Goal: Task Accomplishment & Management: Manage account settings

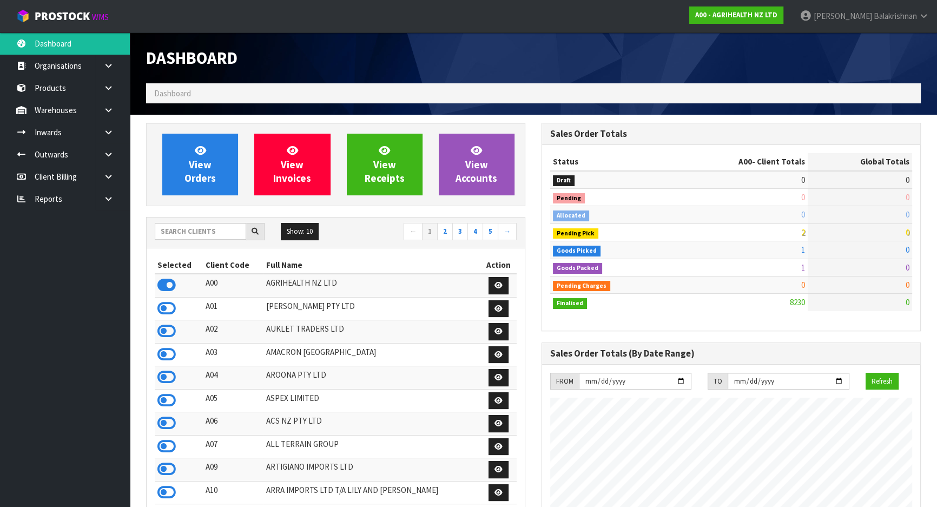
scroll to position [818, 395]
click at [190, 234] on input "text" at bounding box center [200, 231] width 91 height 17
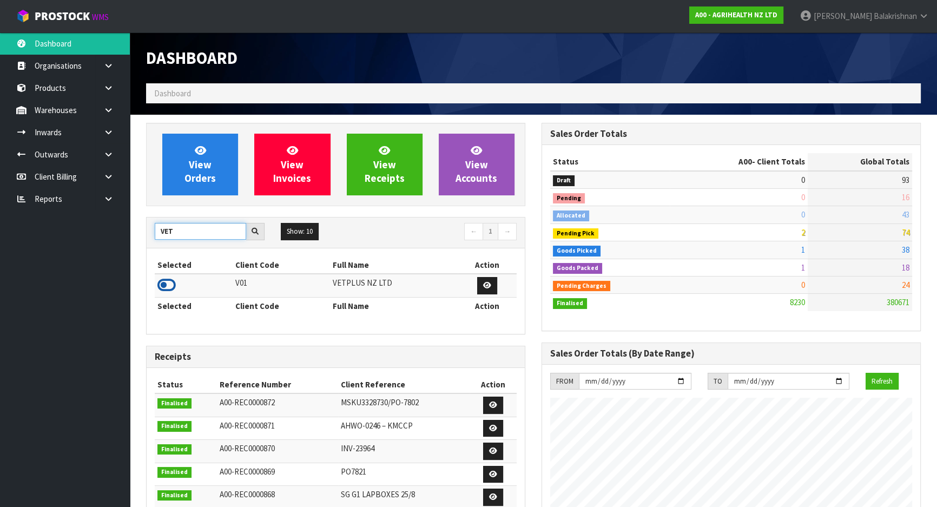
type input "VET"
click at [161, 281] on icon at bounding box center [166, 285] width 18 height 16
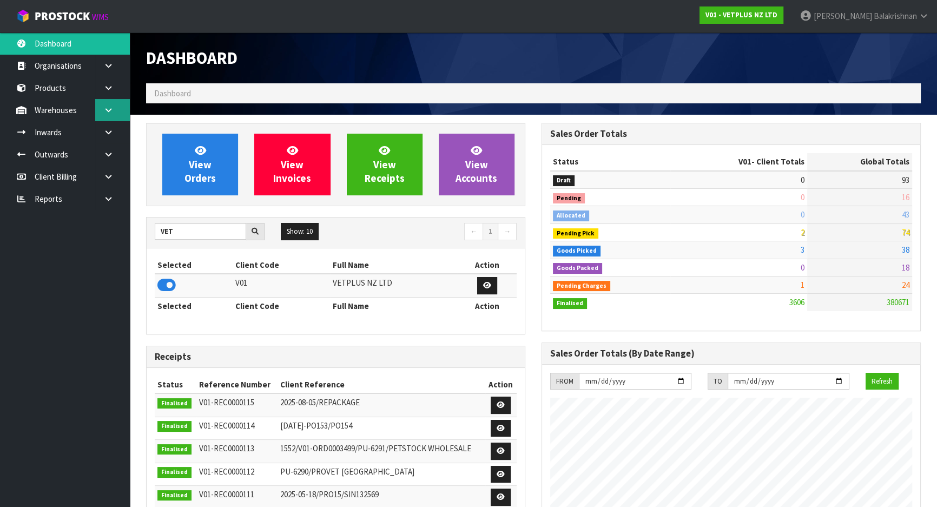
click at [115, 110] on link at bounding box center [112, 110] width 35 height 22
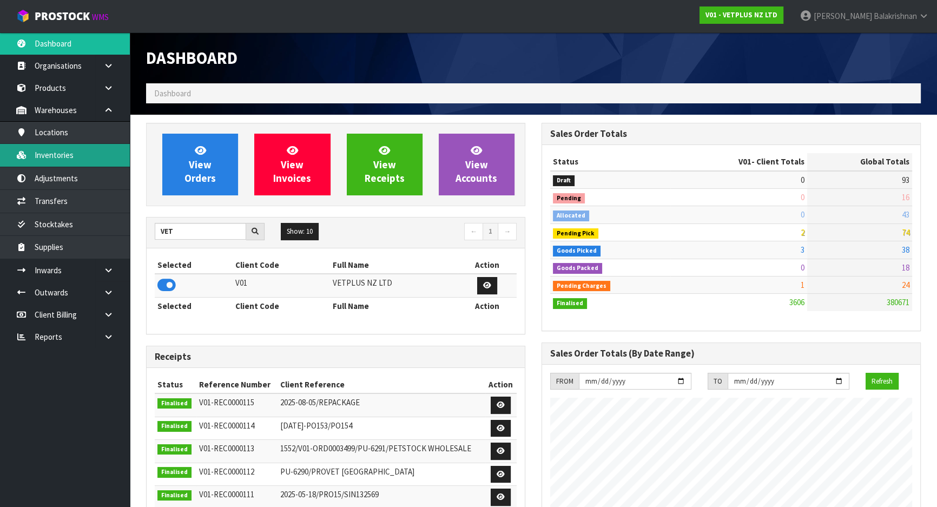
click at [80, 155] on link "Inventories" at bounding box center [65, 155] width 130 height 22
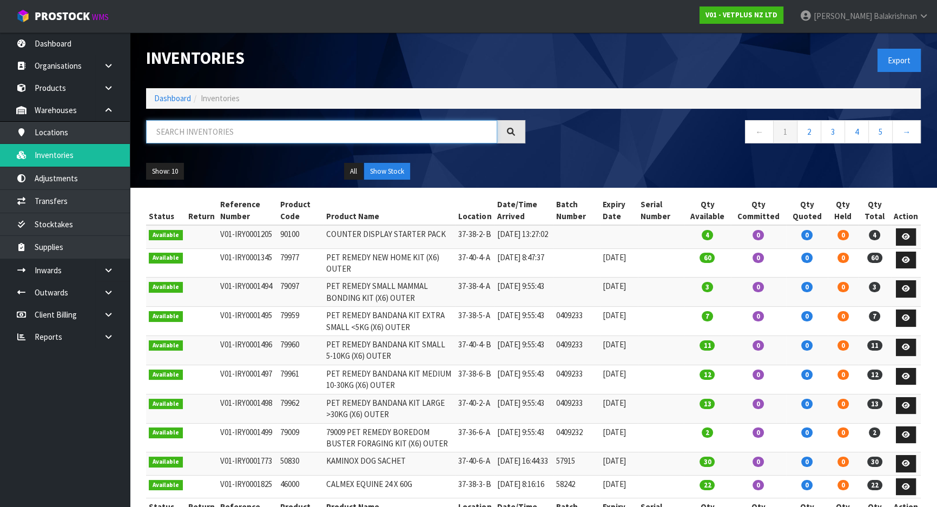
click at [187, 135] on input "text" at bounding box center [321, 131] width 351 height 23
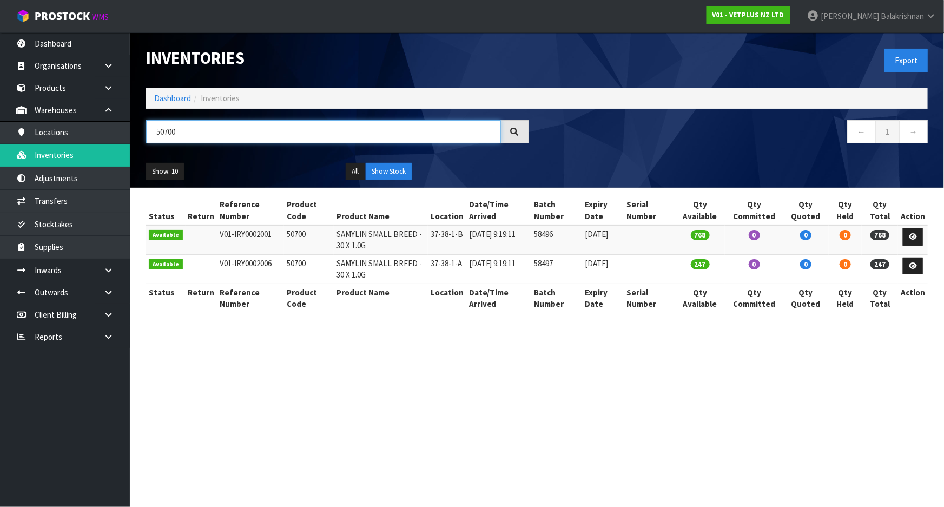
type input "50700"
click at [293, 261] on td "50700" at bounding box center [309, 268] width 50 height 29
copy td "50700"
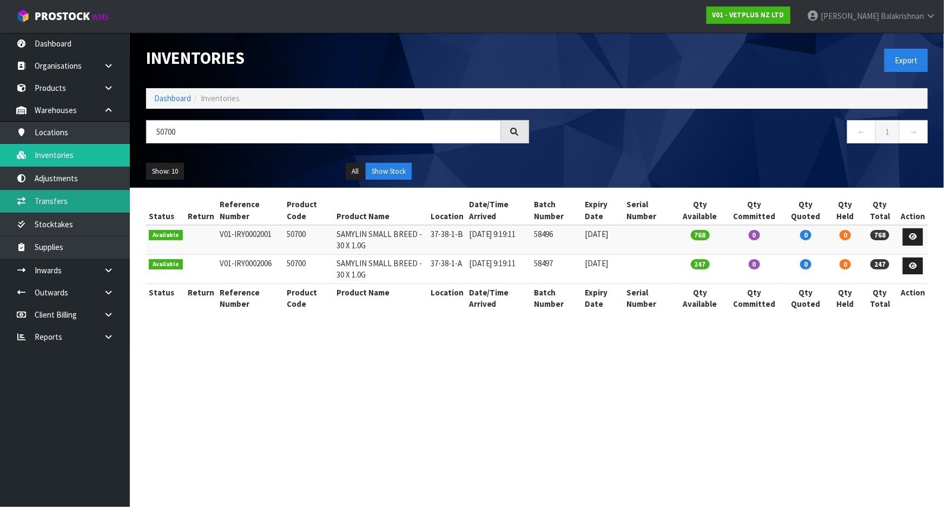
click at [51, 204] on link "Transfers" at bounding box center [65, 201] width 130 height 22
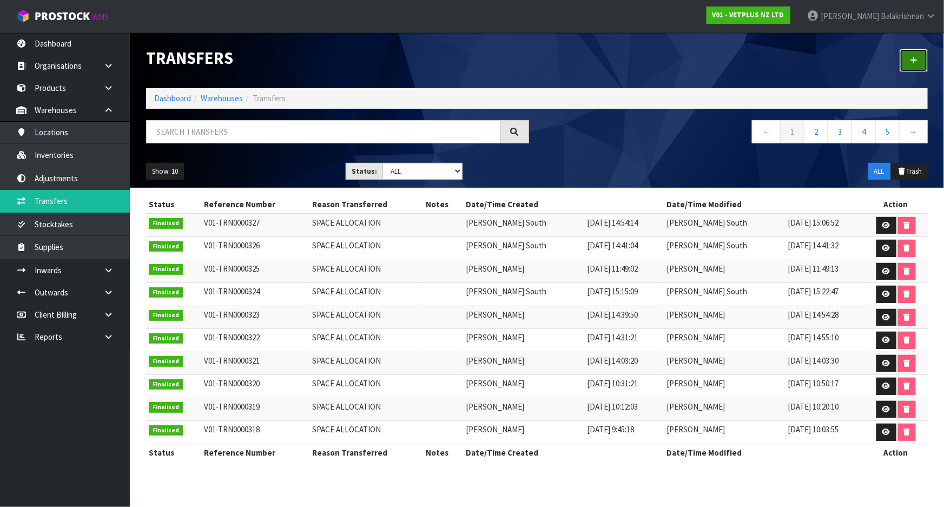
click at [915, 64] on icon at bounding box center [914, 60] width 8 height 8
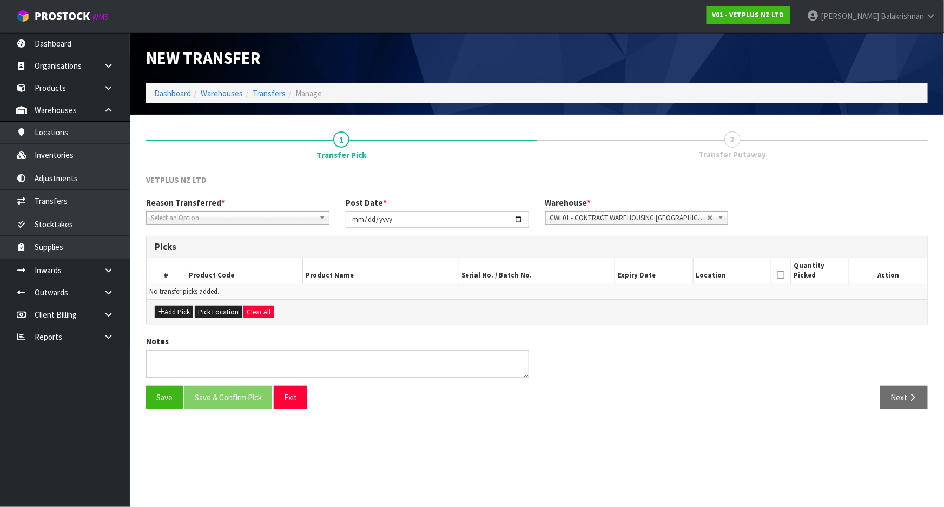
click at [291, 220] on span "Select an Option" at bounding box center [233, 218] width 164 height 13
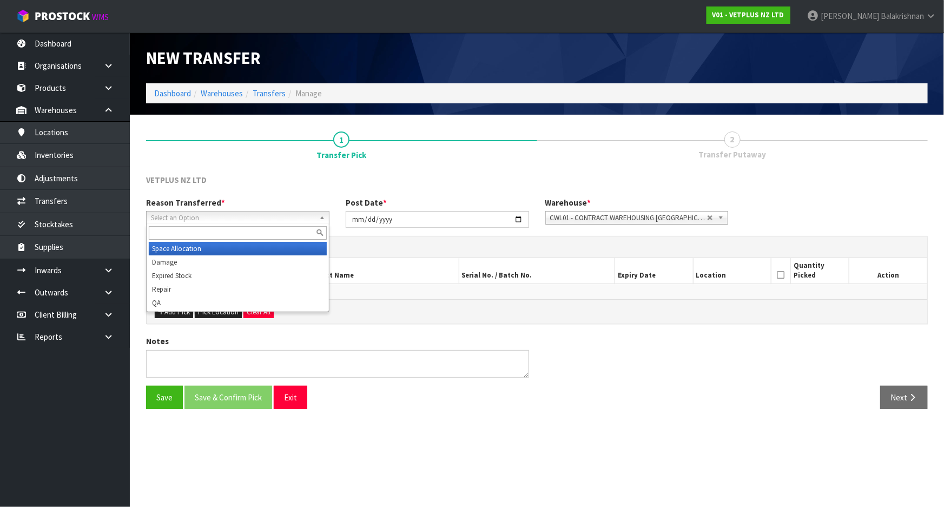
click at [263, 246] on li "Space Allocation" at bounding box center [238, 249] width 178 height 14
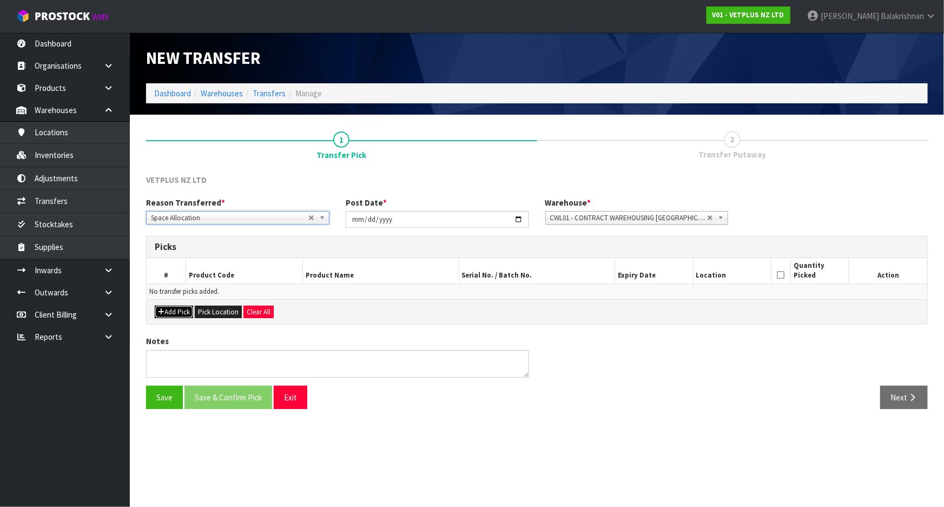
click at [169, 315] on button "Add Pick" at bounding box center [174, 312] width 38 height 13
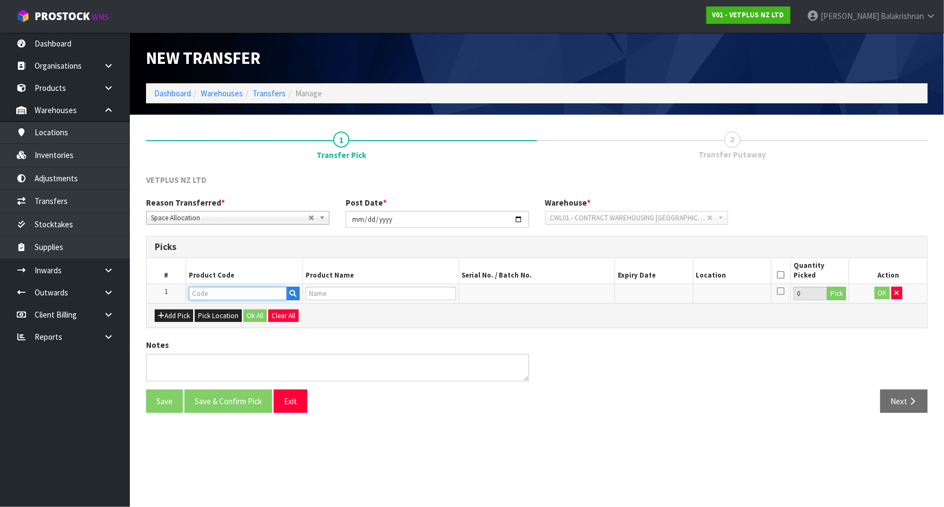
click at [201, 296] on input "text" at bounding box center [238, 294] width 98 height 14
paste input "50700"
type input "50700"
type input "SAMYLIN SMALL BREED - 30 X 1.0G"
type input "50700"
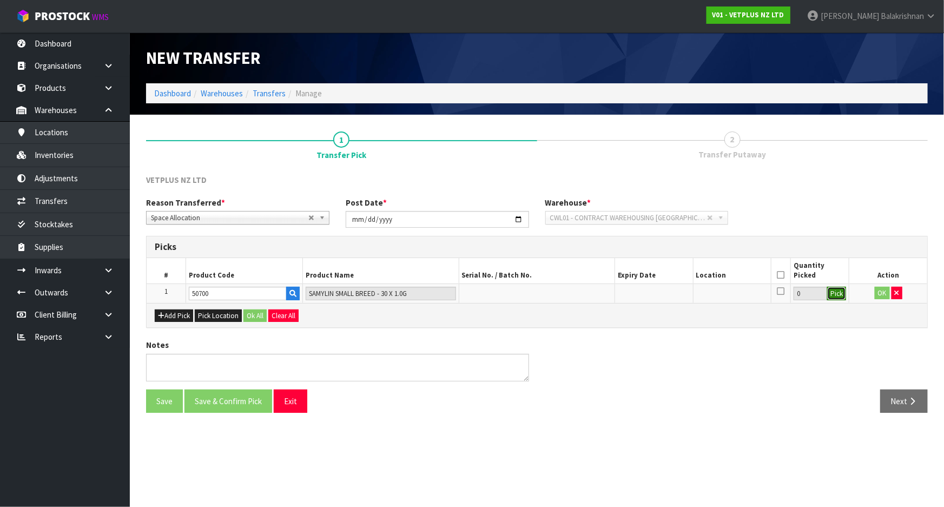
click at [835, 296] on button "Pick" at bounding box center [836, 294] width 19 height 14
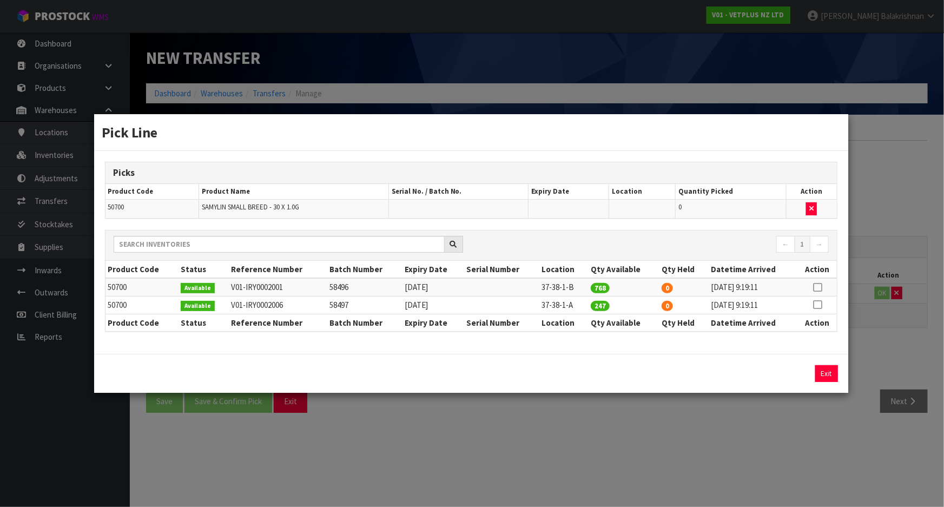
click at [822, 305] on icon at bounding box center [817, 305] width 9 height 1
drag, startPoint x: 576, startPoint y: 306, endPoint x: 538, endPoint y: 307, distance: 37.3
click at [539, 307] on td "37-38-1-A" at bounding box center [563, 305] width 49 height 18
copy td "37-38-1-A"
click at [783, 368] on button "Assign Pick" at bounding box center [790, 373] width 44 height 17
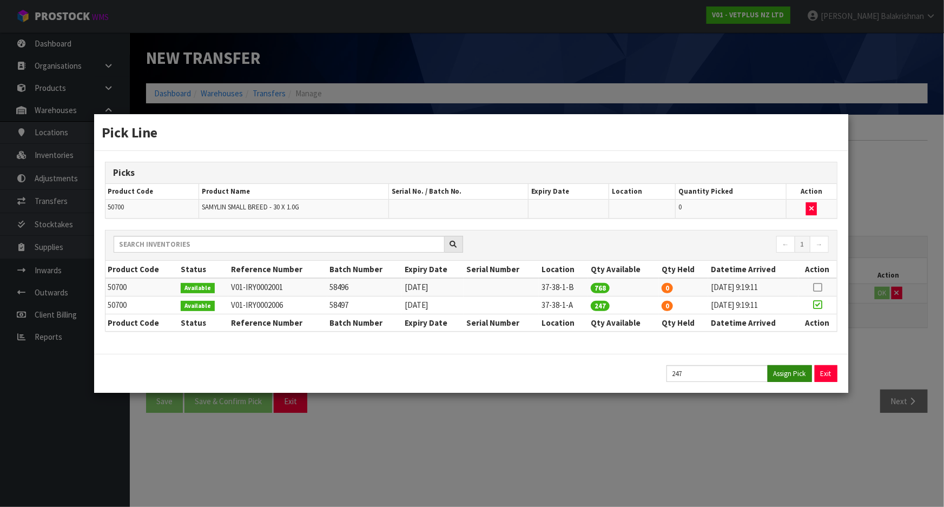
type input "247"
click at [825, 371] on button "Exit" at bounding box center [826, 373] width 23 height 17
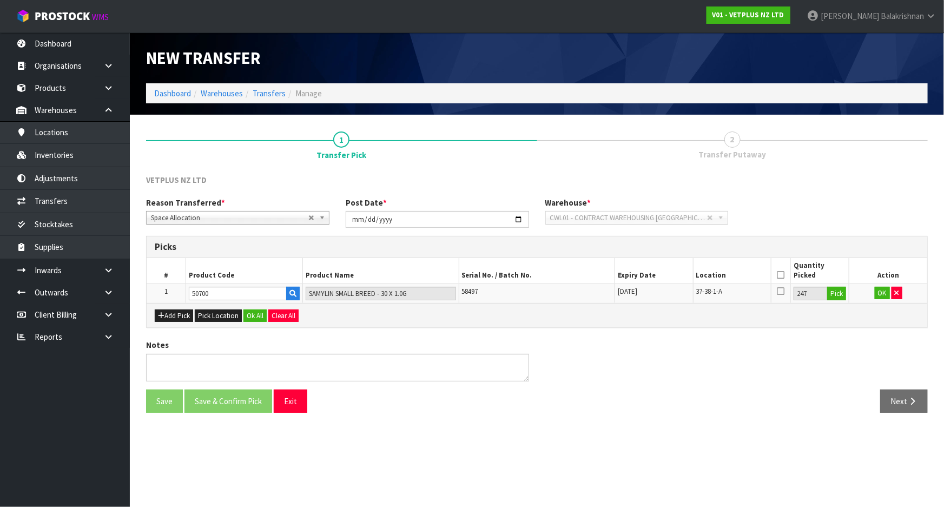
click at [782, 275] on icon at bounding box center [781, 275] width 8 height 1
click at [251, 310] on button "Ok All" at bounding box center [254, 315] width 23 height 13
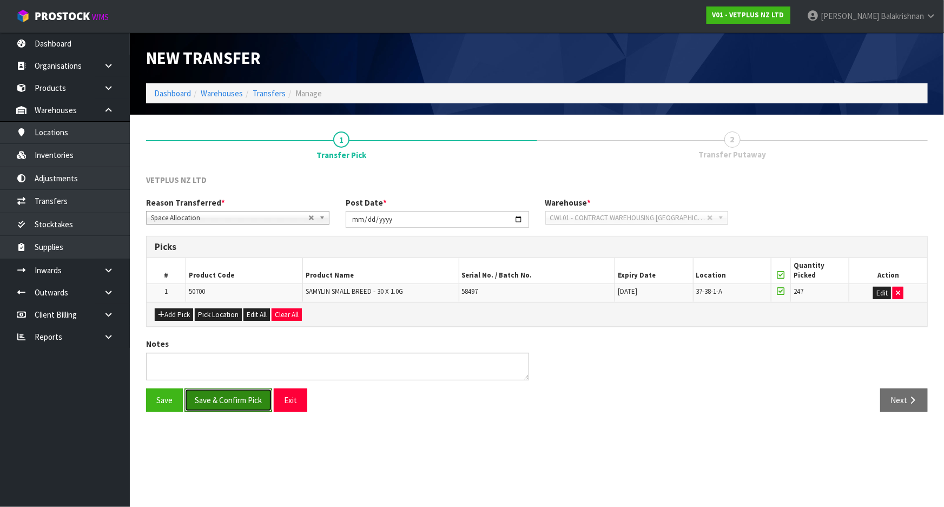
click at [231, 399] on button "Save & Confirm Pick" at bounding box center [228, 399] width 88 height 23
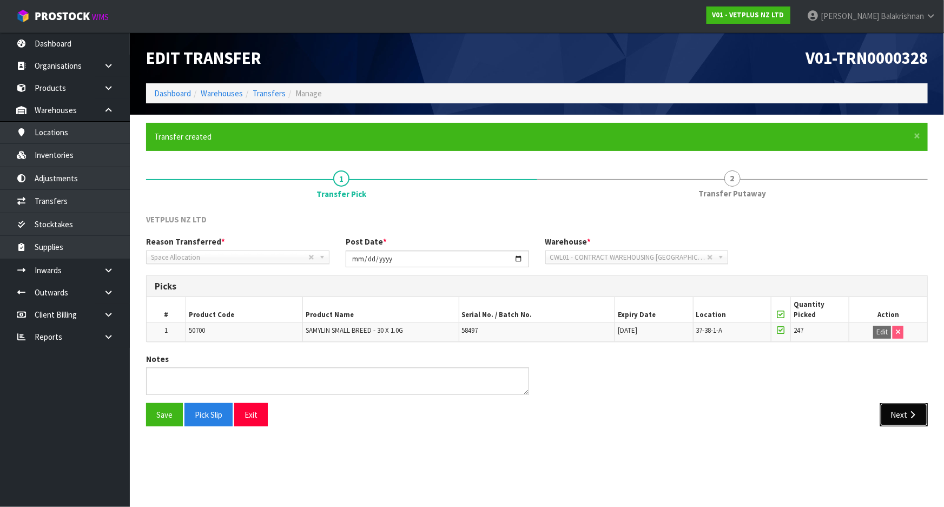
click at [898, 418] on button "Next" at bounding box center [904, 414] width 48 height 23
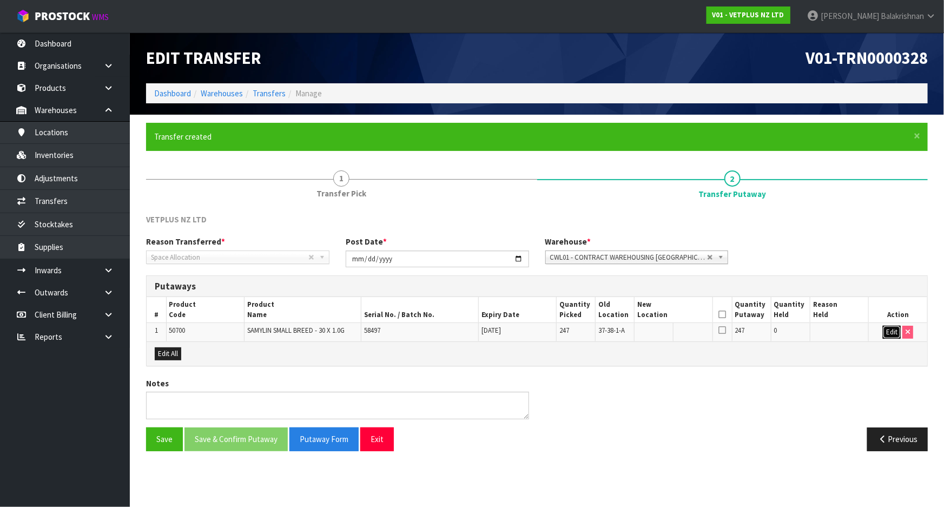
click at [891, 332] on button "Edit" at bounding box center [892, 332] width 18 height 13
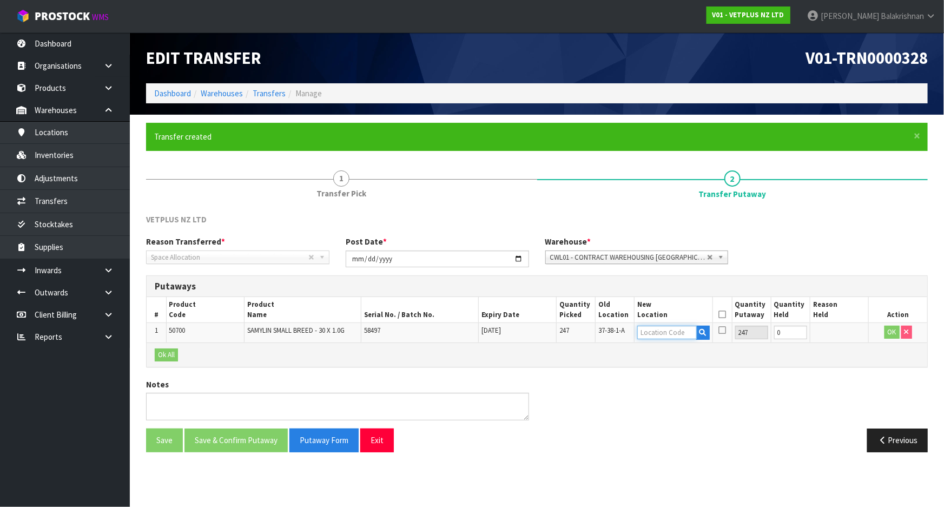
click at [650, 333] on input "text" at bounding box center [666, 333] width 59 height 14
paste input "37-38-1-A"
click at [663, 333] on input "37-38-1-A" at bounding box center [666, 333] width 59 height 14
type input "37-38-2-A"
click at [891, 328] on button "OK" at bounding box center [892, 332] width 15 height 13
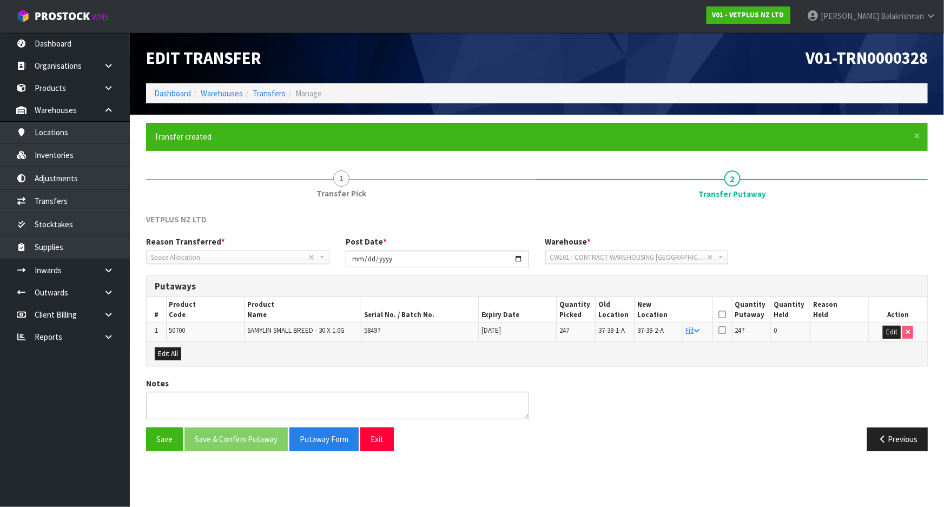
click at [724, 315] on icon at bounding box center [722, 314] width 8 height 1
click at [238, 438] on button "Save & Confirm Putaway" at bounding box center [235, 438] width 103 height 23
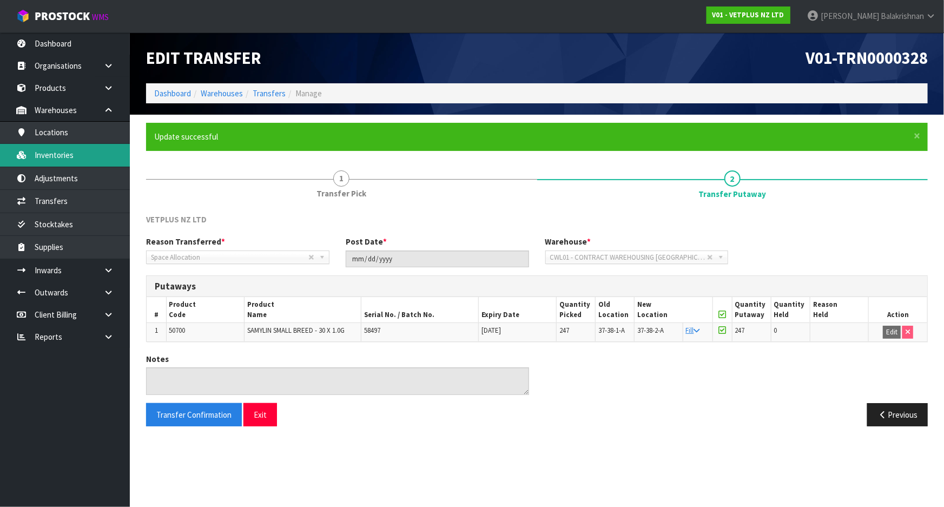
click at [60, 154] on link "Inventories" at bounding box center [65, 155] width 130 height 22
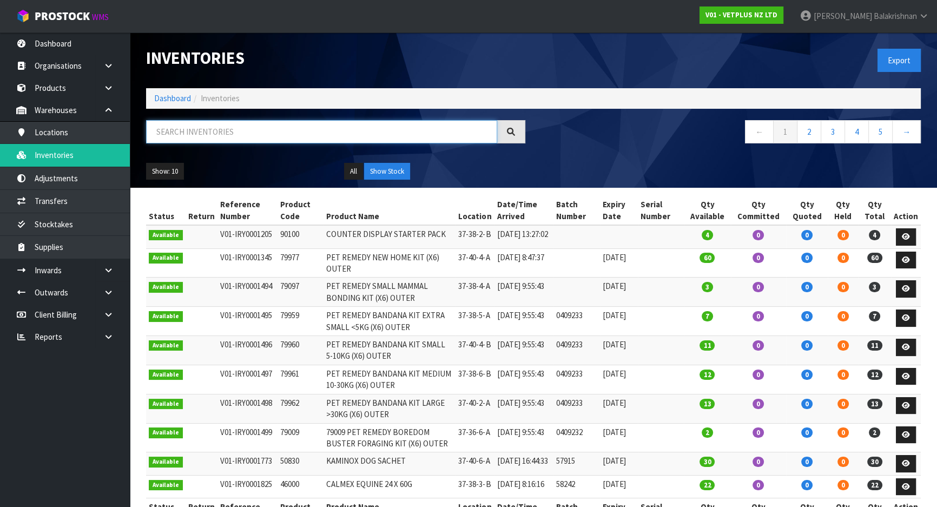
click at [243, 120] on input "text" at bounding box center [321, 131] width 351 height 23
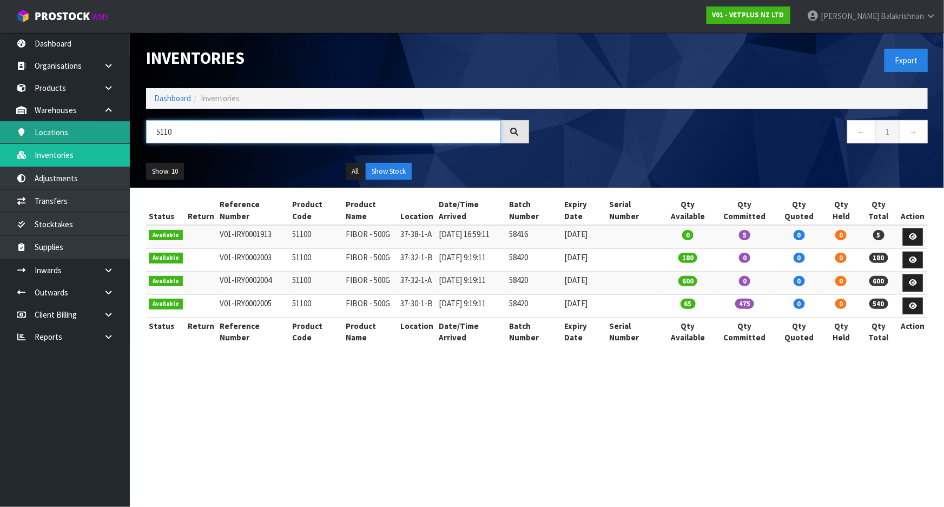
type input "5110"
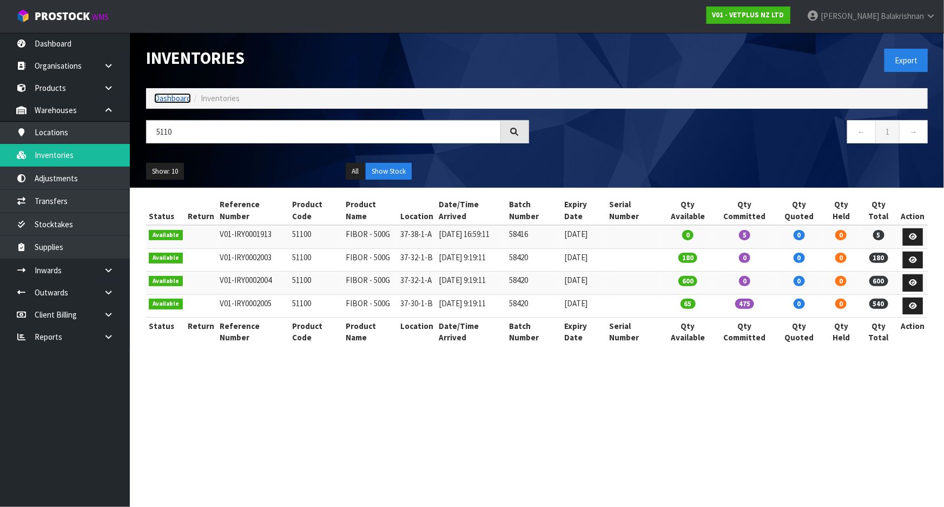
click at [179, 101] on link "Dashboard" at bounding box center [172, 98] width 37 height 10
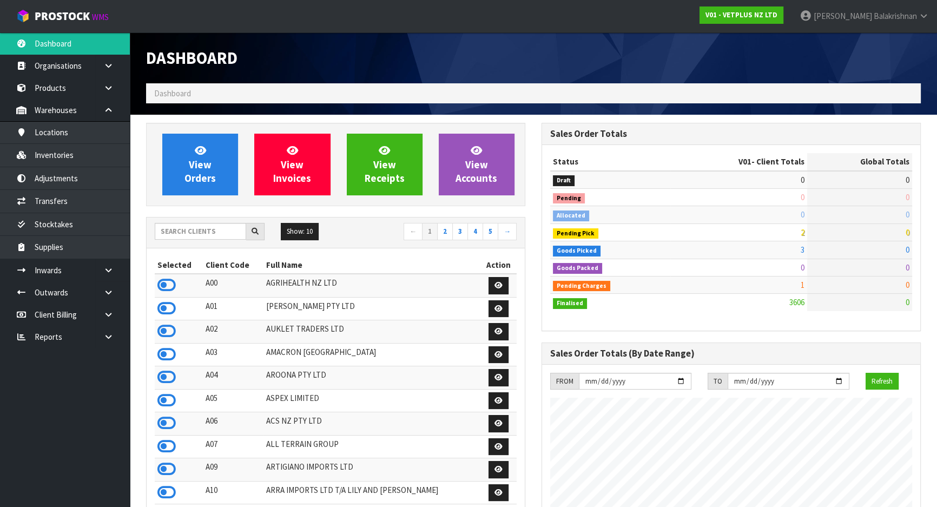
scroll to position [818, 395]
click at [200, 235] on input "text" at bounding box center [200, 231] width 91 height 17
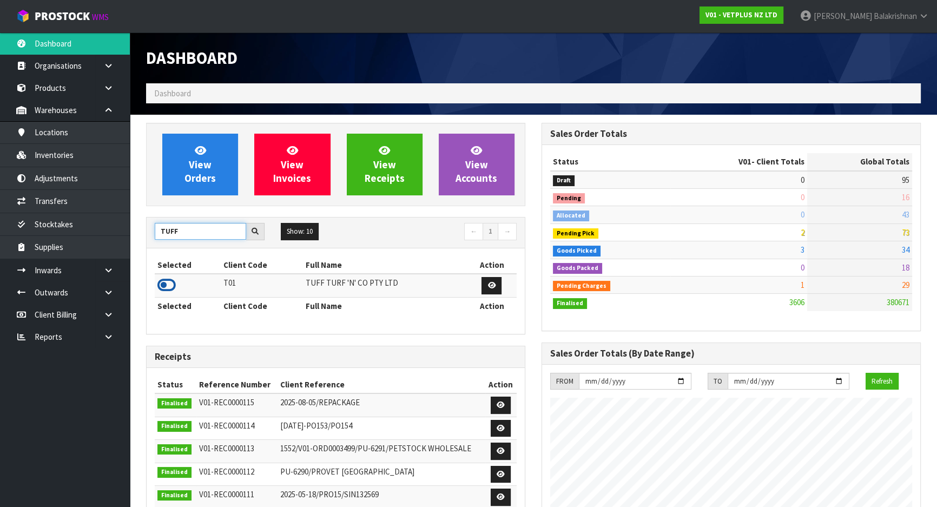
type input "TUFF"
click at [163, 291] on icon at bounding box center [166, 285] width 18 height 16
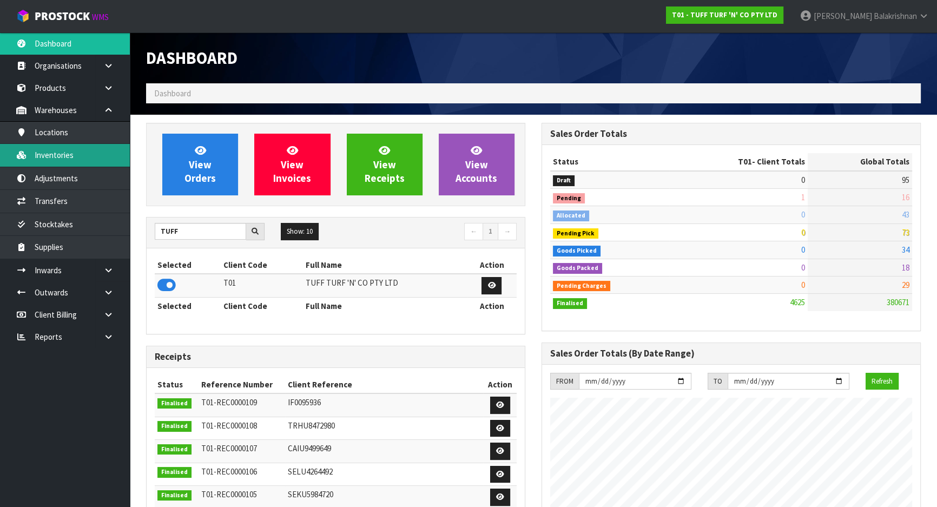
click at [100, 151] on link "Inventories" at bounding box center [65, 155] width 130 height 22
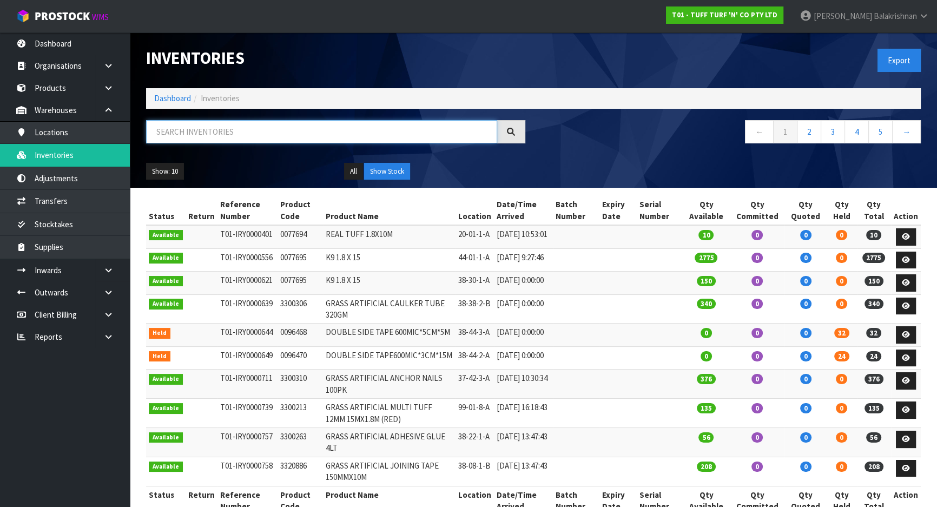
click at [225, 129] on input "text" at bounding box center [321, 131] width 351 height 23
paste input "0333038"
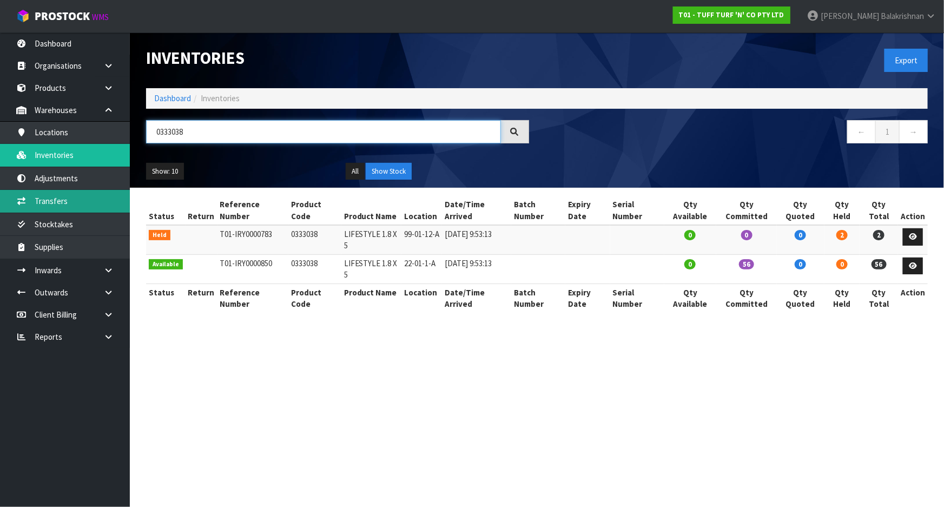
type input "0333038"
click at [110, 207] on link "Transfers" at bounding box center [65, 201] width 130 height 22
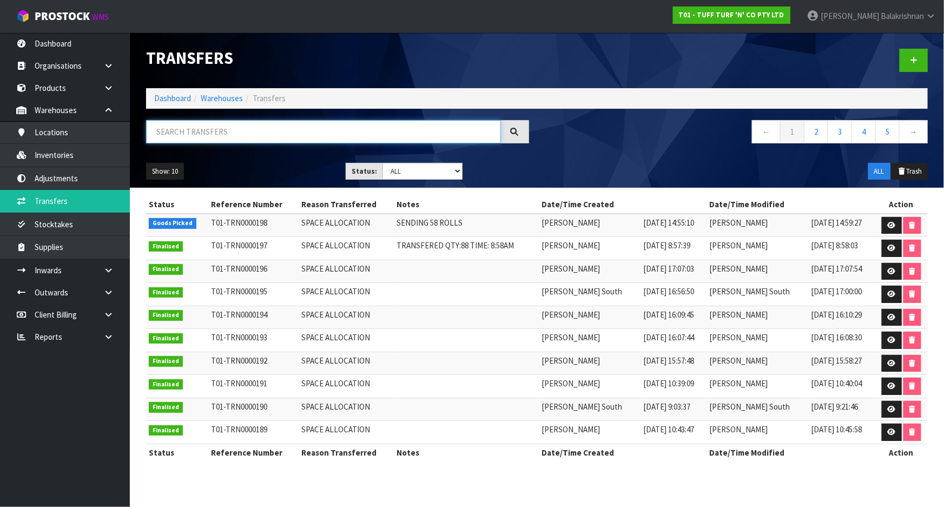
click at [195, 129] on input "text" at bounding box center [323, 131] width 355 height 23
paste input "0333038"
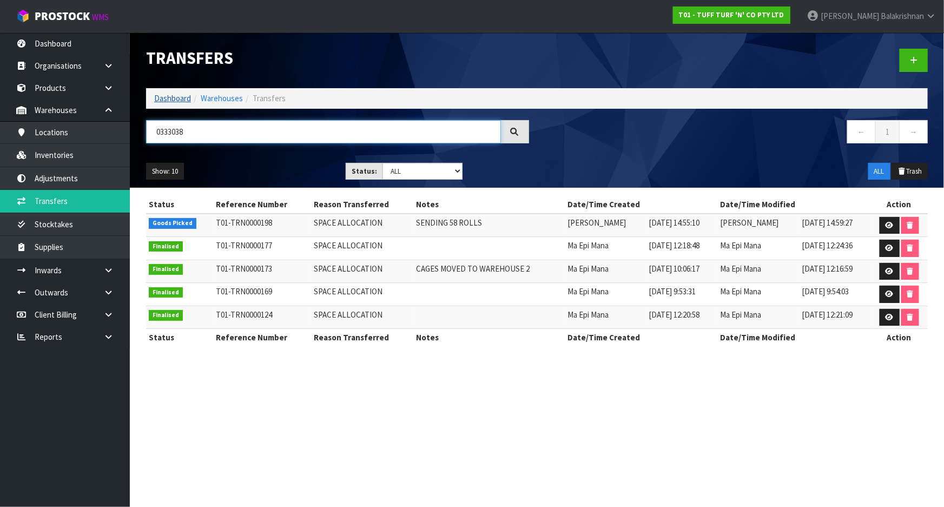
type input "0333038"
click at [177, 96] on link "Dashboard" at bounding box center [172, 98] width 37 height 10
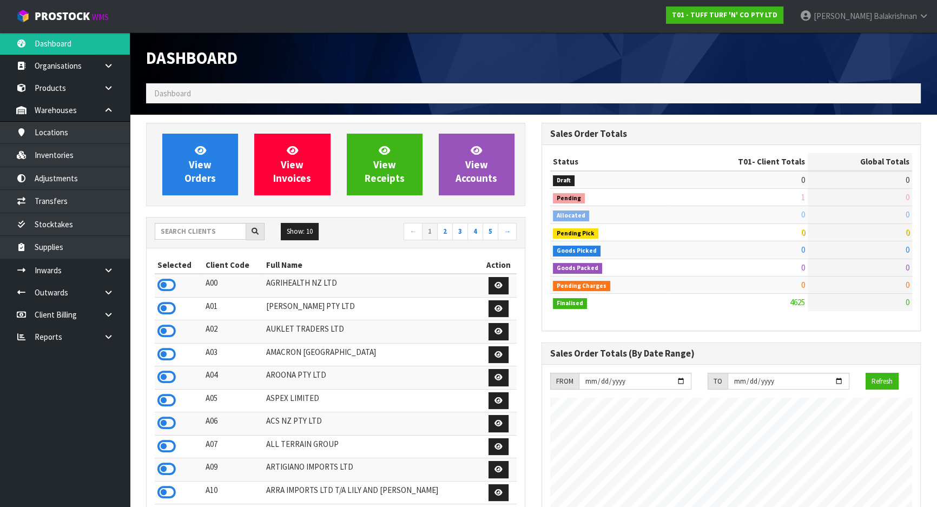
scroll to position [818, 395]
click at [170, 230] on input "text" at bounding box center [200, 231] width 91 height 17
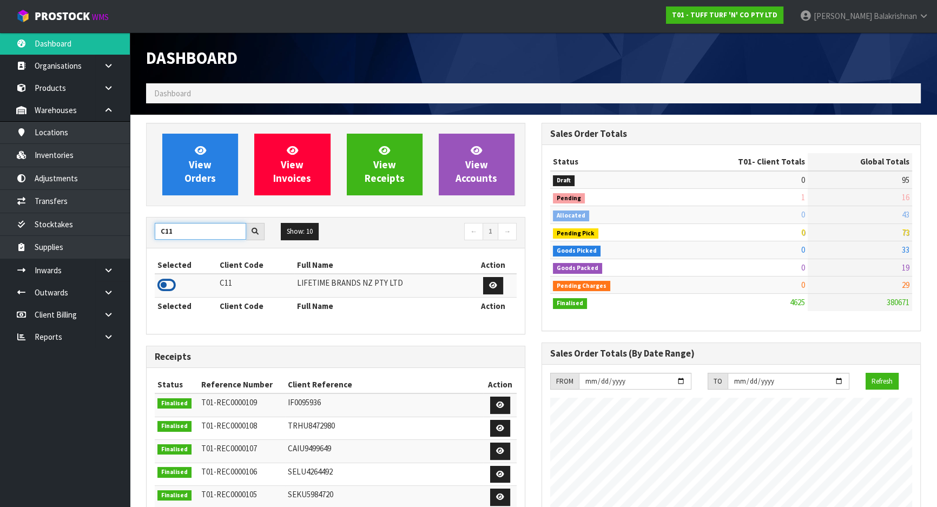
type input "C11"
click at [167, 289] on icon at bounding box center [166, 285] width 18 height 16
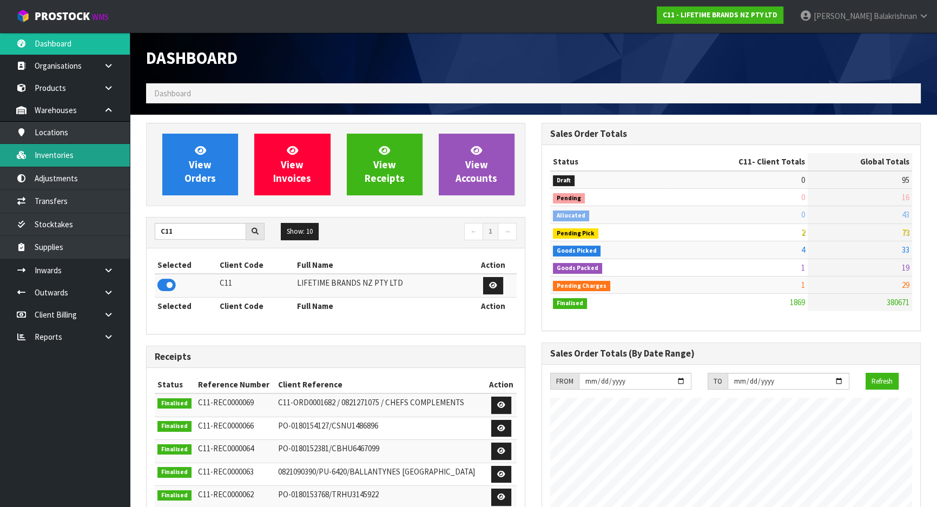
click at [51, 148] on link "Inventories" at bounding box center [65, 155] width 130 height 22
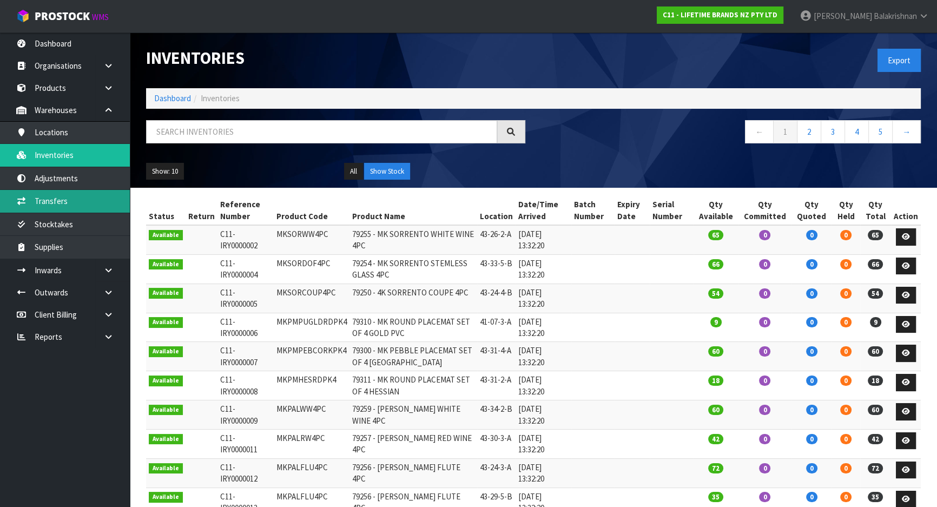
click at [68, 195] on link "Transfers" at bounding box center [65, 201] width 130 height 22
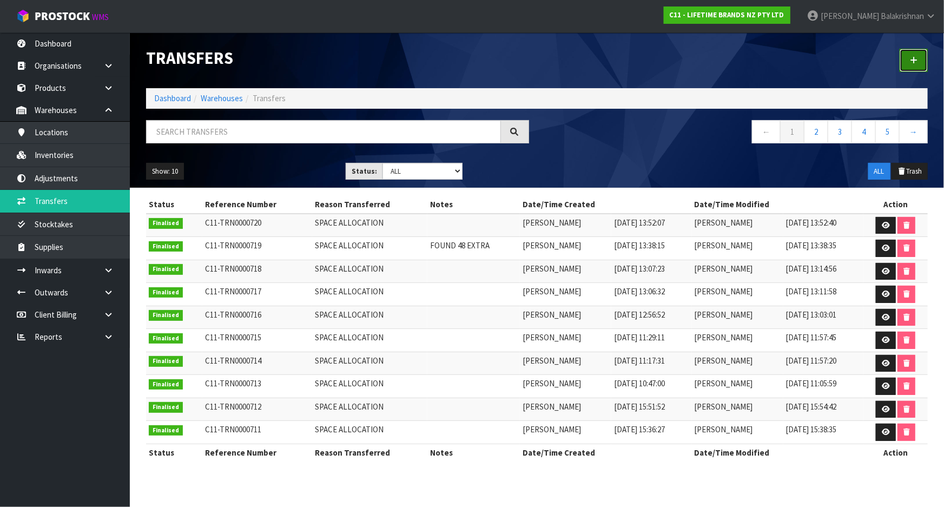
click at [913, 58] on icon at bounding box center [914, 60] width 8 height 8
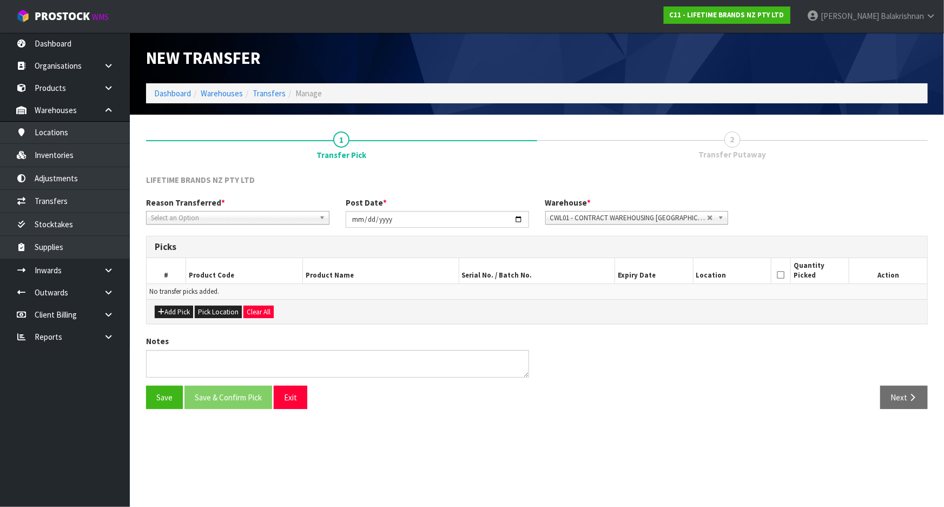
click at [222, 217] on span "Select an Option" at bounding box center [233, 218] width 164 height 13
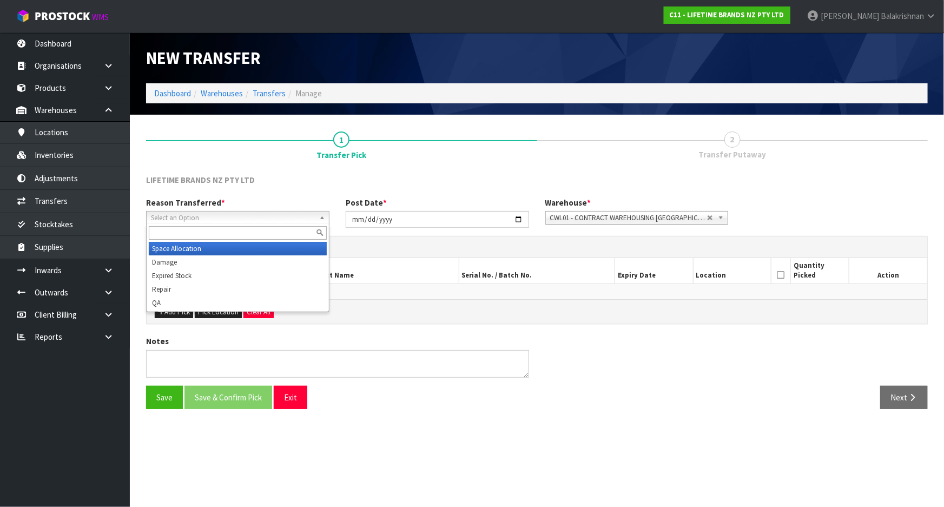
click at [215, 247] on li "Space Allocation" at bounding box center [238, 249] width 178 height 14
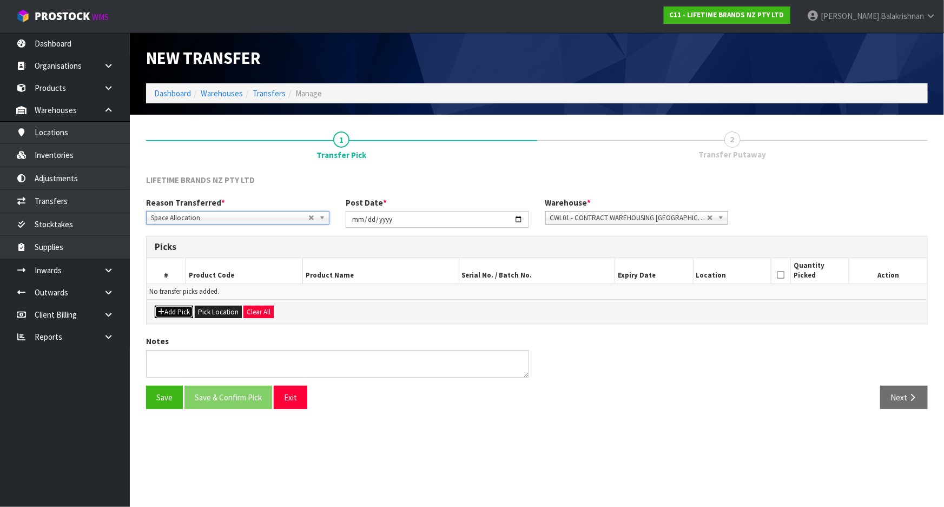
click at [172, 313] on button "Add Pick" at bounding box center [174, 312] width 38 height 13
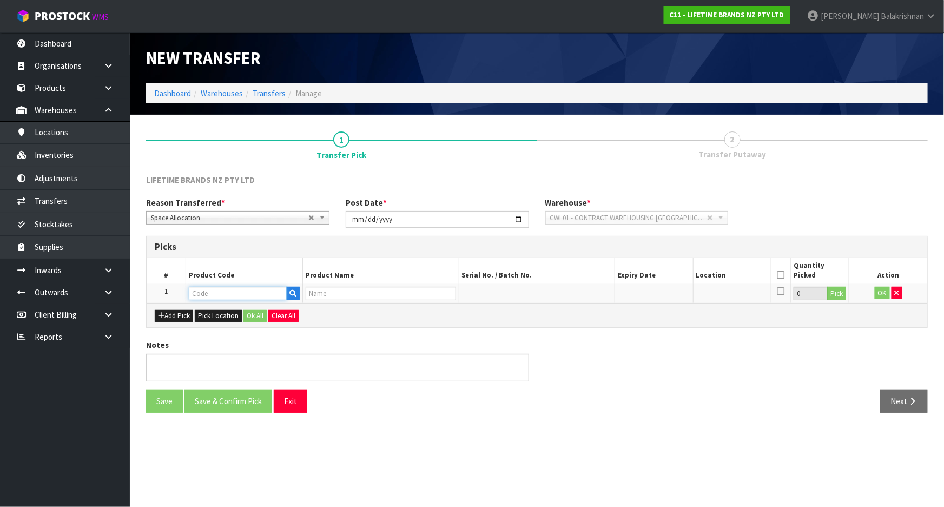
click at [255, 296] on input "text" at bounding box center [238, 294] width 98 height 14
type input "KCBCPA"
click at [248, 309] on link "KCBCPA ILACR" at bounding box center [231, 311] width 85 height 15
type input "KCBCPAILACR"
type input "82380 - BC LARGE OVAL DRINKS PAIL CLEAR ACRYLIC"
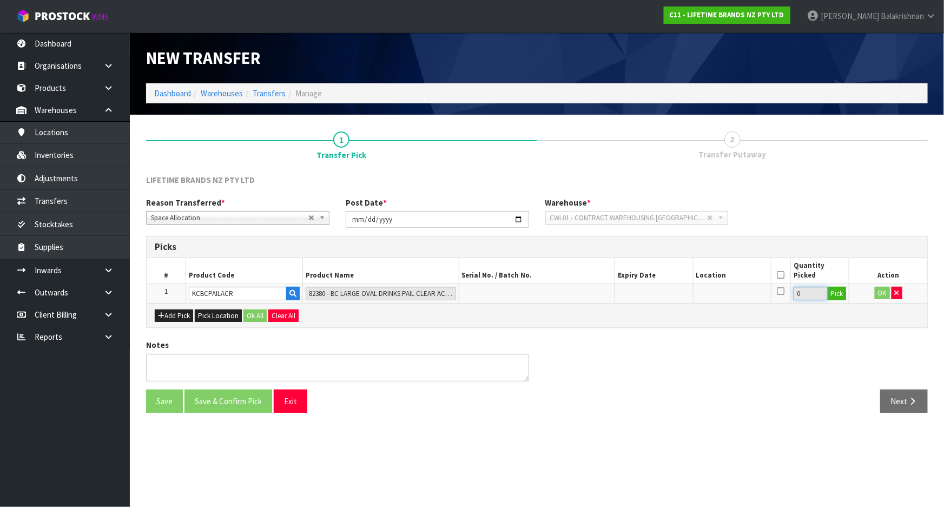
click at [821, 294] on input "0" at bounding box center [811, 294] width 34 height 14
click at [842, 294] on button "Pick" at bounding box center [836, 294] width 19 height 14
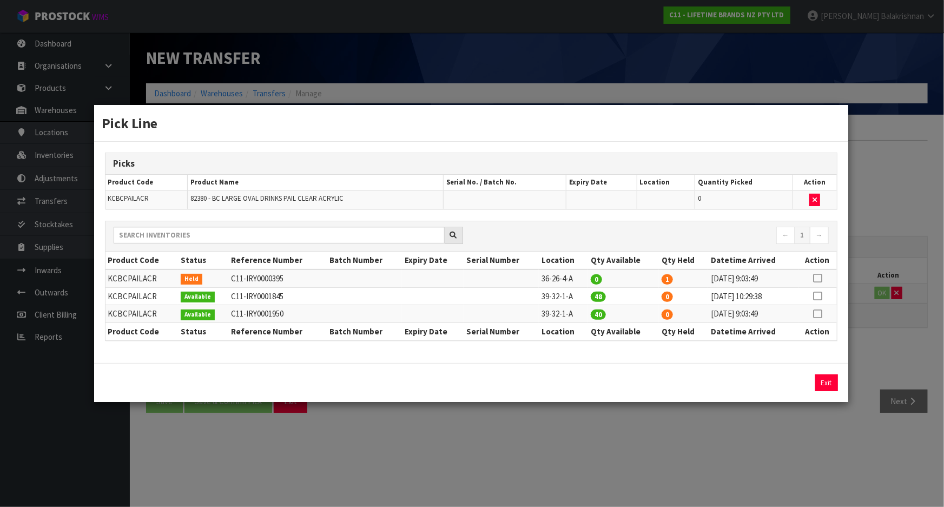
click at [815, 278] on icon at bounding box center [817, 278] width 9 height 1
click at [776, 382] on button "Assign Pick" at bounding box center [790, 382] width 44 height 17
type input "1"
click at [730, 431] on div "Pick Line Picks Product Code Product Name Serial No. / Batch No. Expiry Date Lo…" at bounding box center [472, 253] width 944 height 507
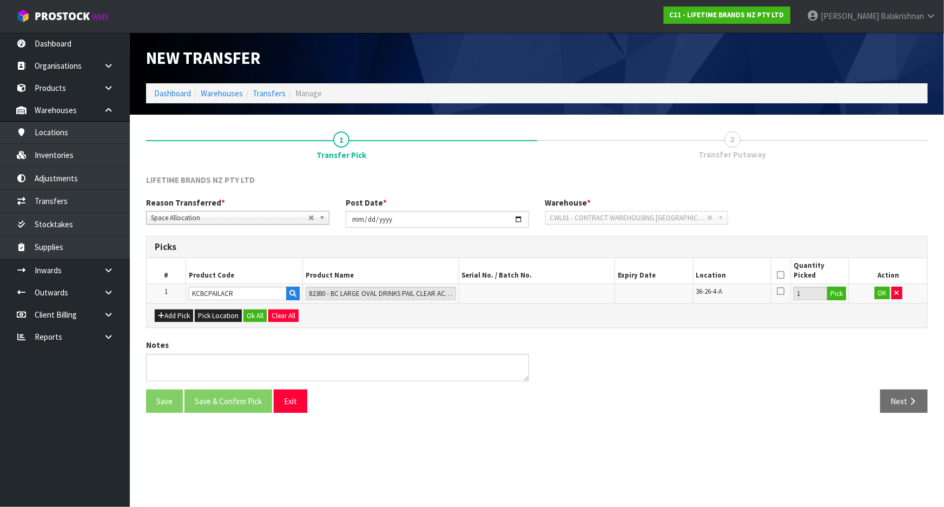
click at [781, 275] on icon at bounding box center [781, 275] width 8 height 1
click at [883, 288] on button "OK" at bounding box center [882, 293] width 15 height 13
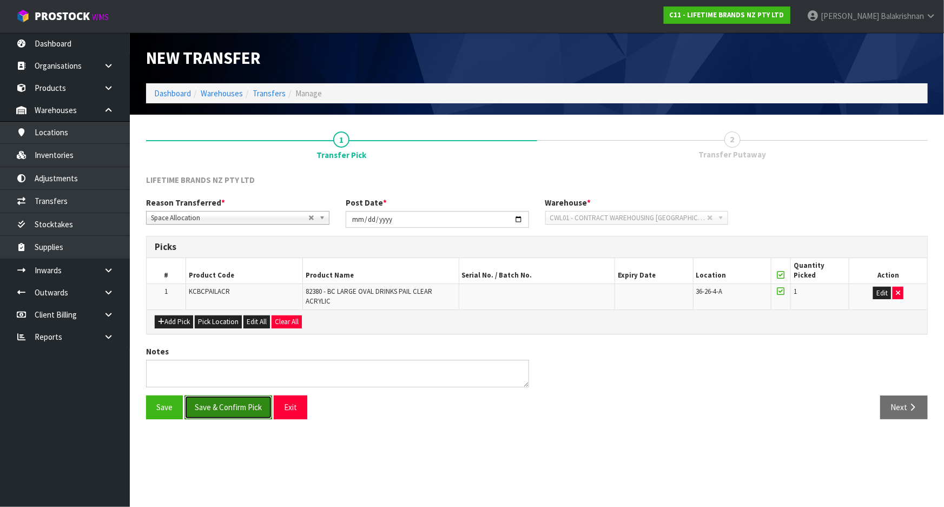
click at [233, 406] on button "Save & Confirm Pick" at bounding box center [228, 406] width 88 height 23
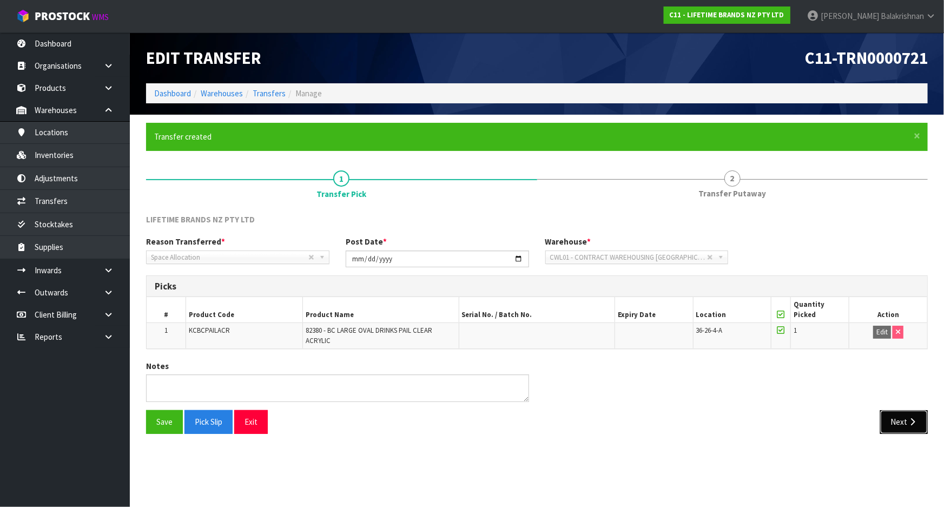
click at [904, 423] on button "Next" at bounding box center [904, 421] width 48 height 23
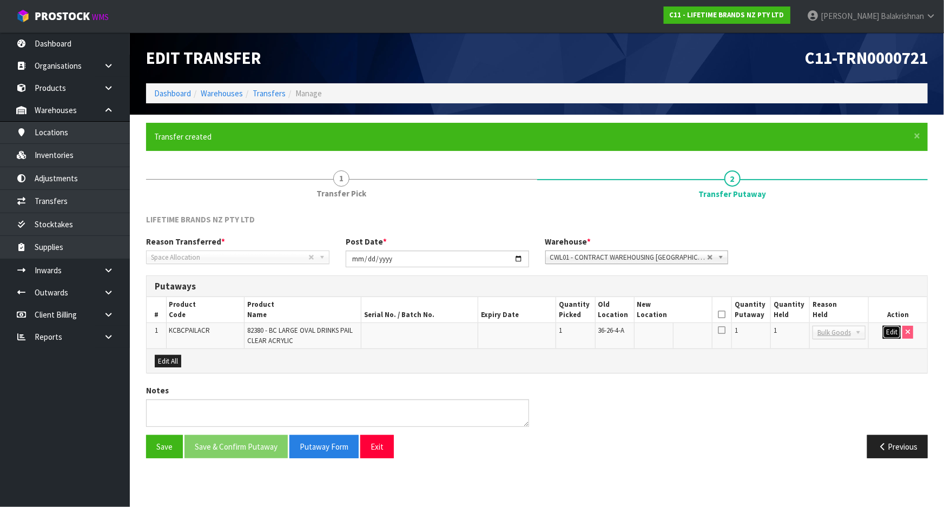
click at [892, 330] on button "Edit" at bounding box center [892, 332] width 18 height 13
click at [676, 327] on input "text" at bounding box center [666, 333] width 59 height 14
paste input "36-36-2-A"
type input "36-36-2-A"
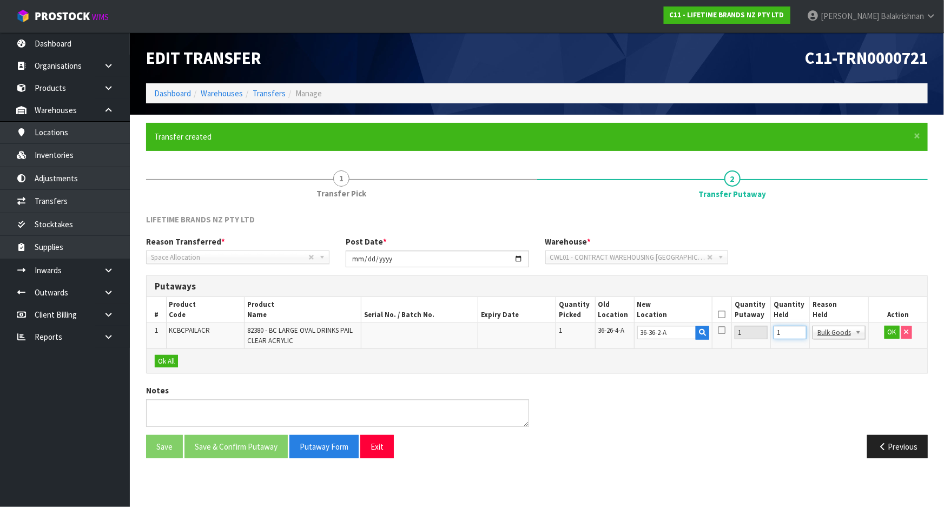
click at [783, 335] on input "1" at bounding box center [790, 333] width 33 height 14
click at [894, 329] on button "OK" at bounding box center [892, 332] width 15 height 13
click at [727, 309] on th at bounding box center [721, 309] width 19 height 25
click at [720, 314] on icon at bounding box center [722, 314] width 8 height 1
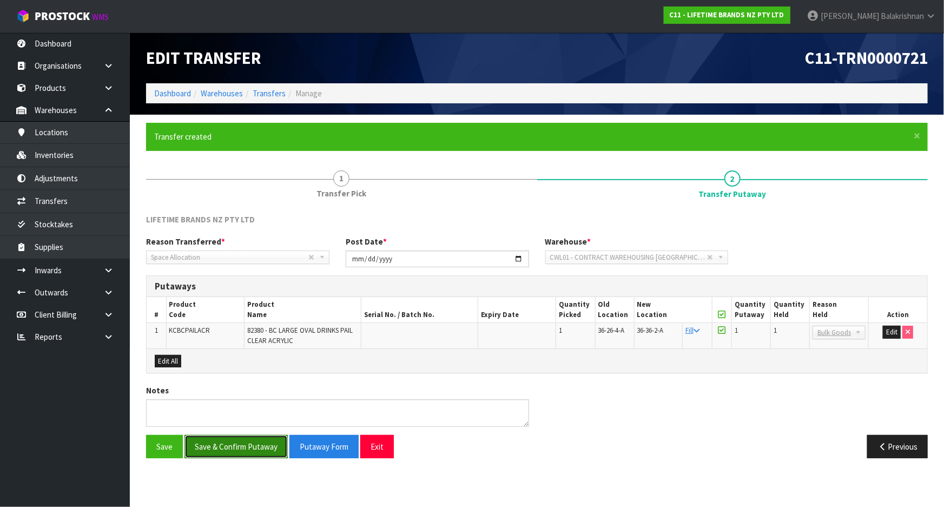
click at [259, 439] on button "Save & Confirm Putaway" at bounding box center [235, 446] width 103 height 23
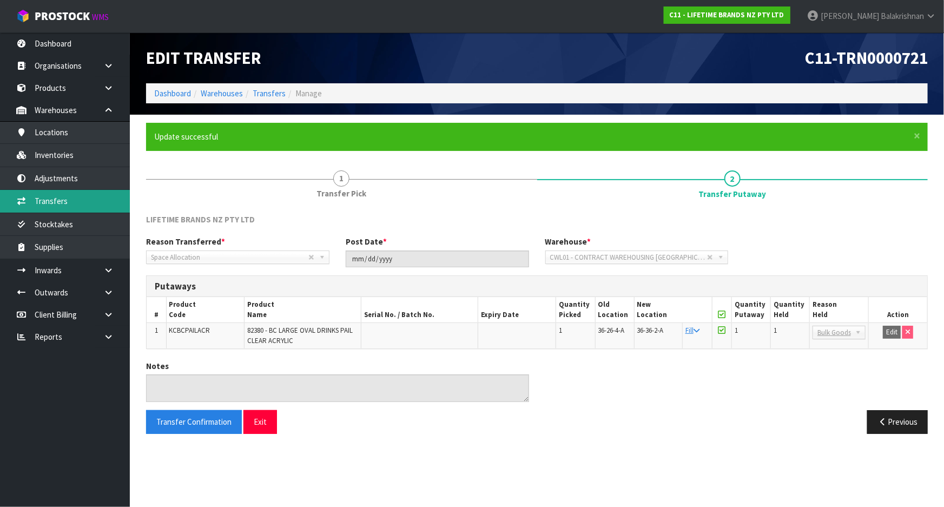
click at [49, 203] on link "Transfers" at bounding box center [65, 201] width 130 height 22
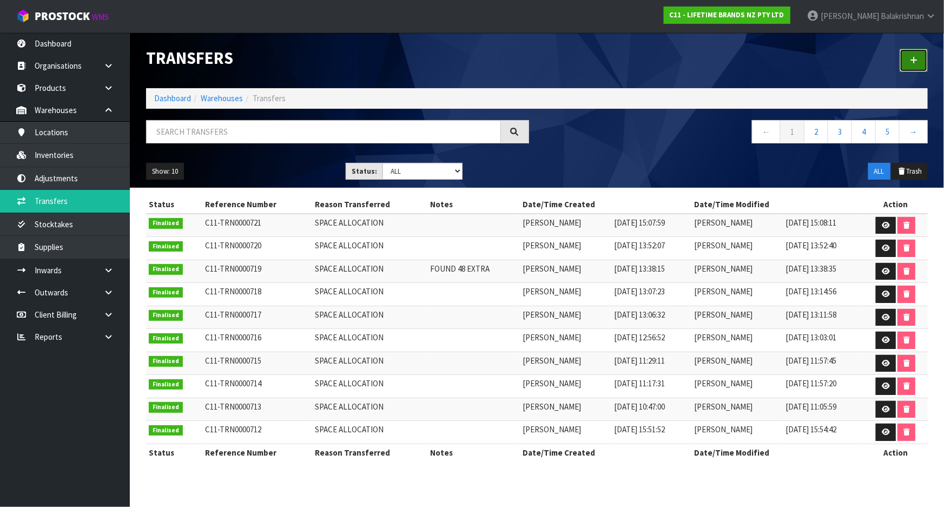
click at [916, 54] on link at bounding box center [914, 60] width 28 height 23
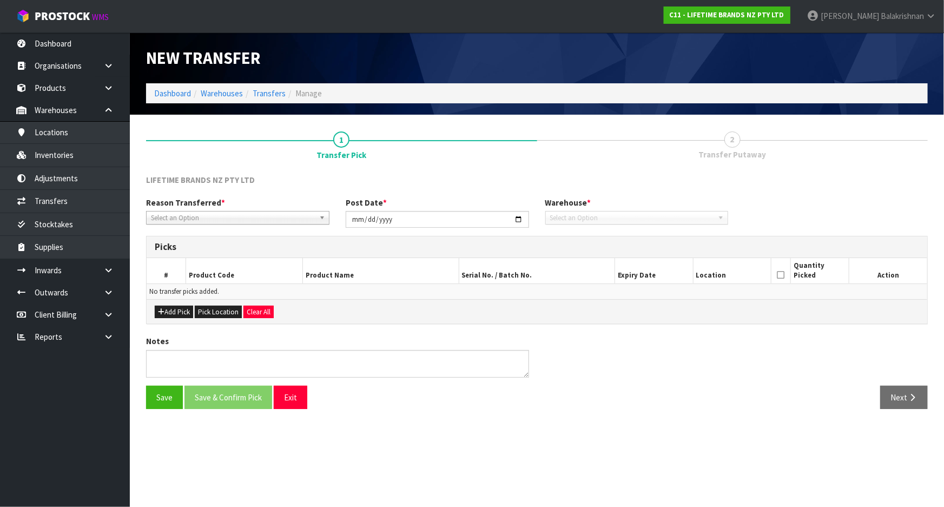
click at [243, 219] on span "Select an Option" at bounding box center [233, 218] width 164 height 13
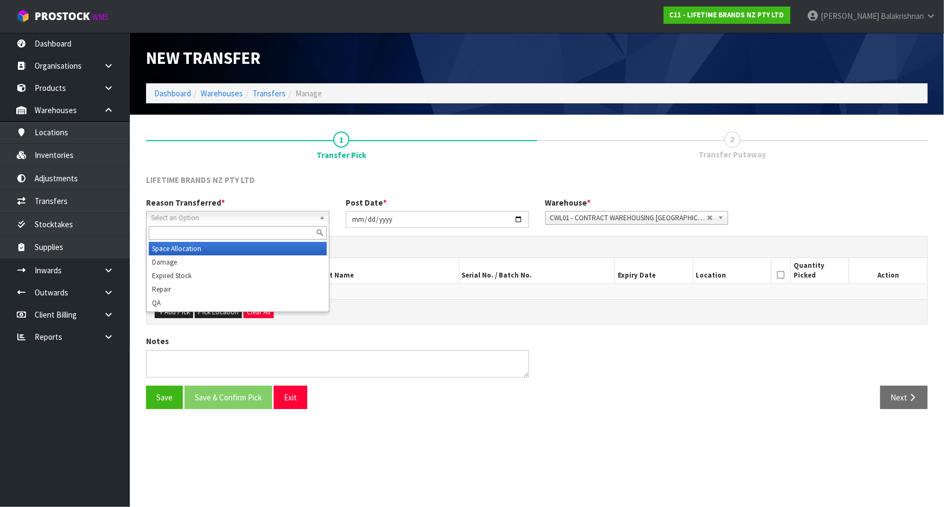
click at [226, 248] on li "Space Allocation" at bounding box center [238, 249] width 178 height 14
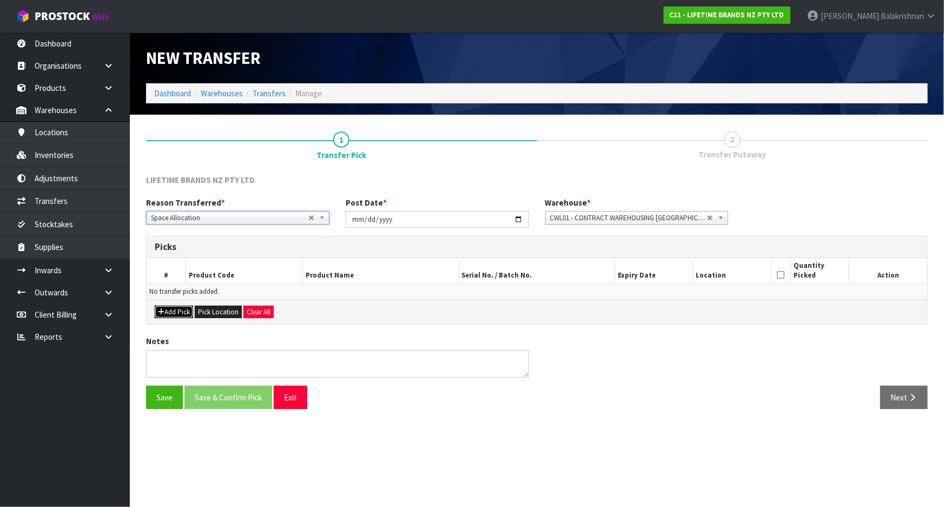
click at [184, 308] on button "Add Pick" at bounding box center [174, 312] width 38 height 13
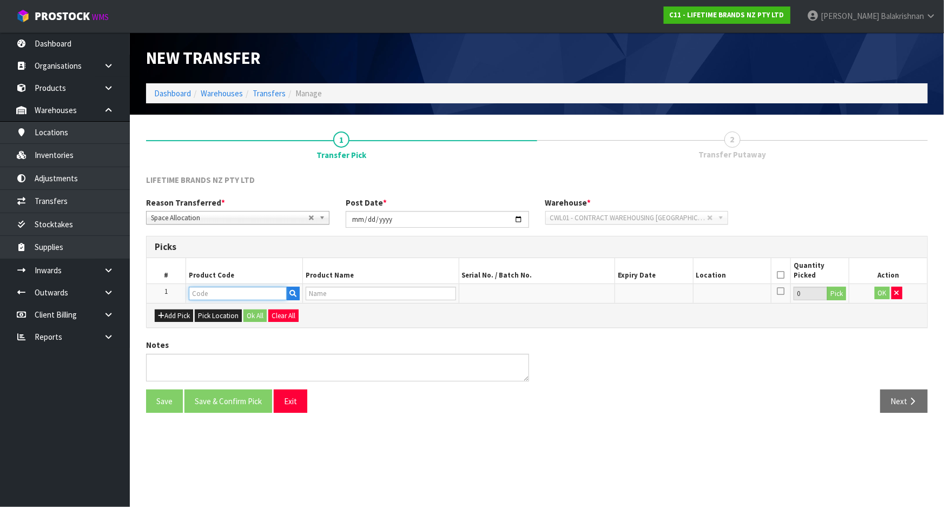
click at [206, 299] on input "text" at bounding box center [238, 294] width 98 height 14
type input "MKPBOWLSTAND"
click at [227, 325] on strong "MKPBOWLSTAND" at bounding box center [231, 326] width 63 height 10
type input "MKPBOWLSTANDBOX2"
type input "MK PASTA BOWL DISPLAY STAND BOX 2"
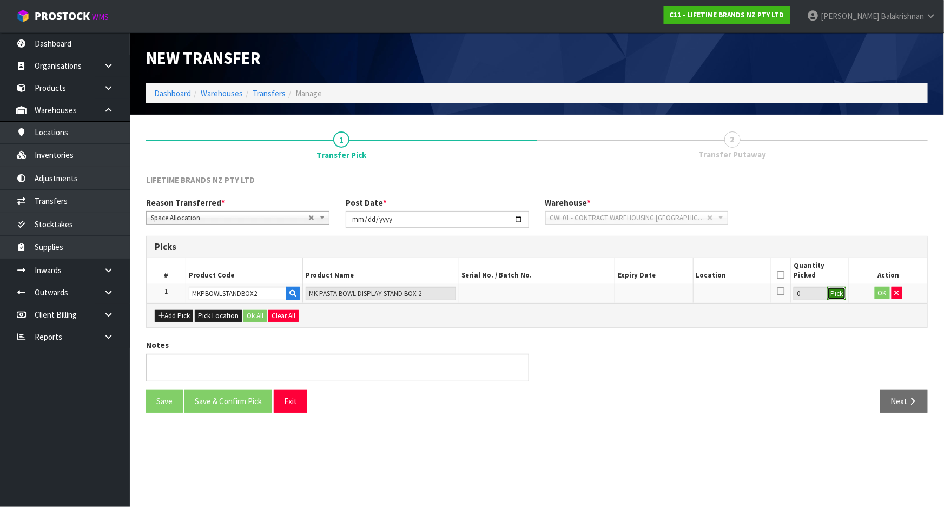
click at [836, 293] on button "Pick" at bounding box center [836, 294] width 19 height 14
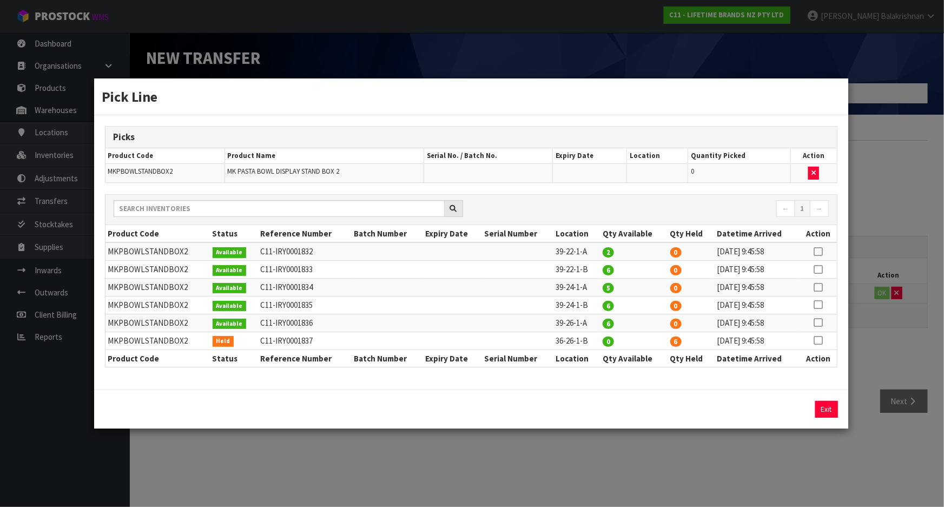
click at [822, 340] on icon at bounding box center [818, 340] width 9 height 1
click at [571, 325] on td "39-26-1-A" at bounding box center [576, 323] width 47 height 18
copy tr "39-26-1-A"
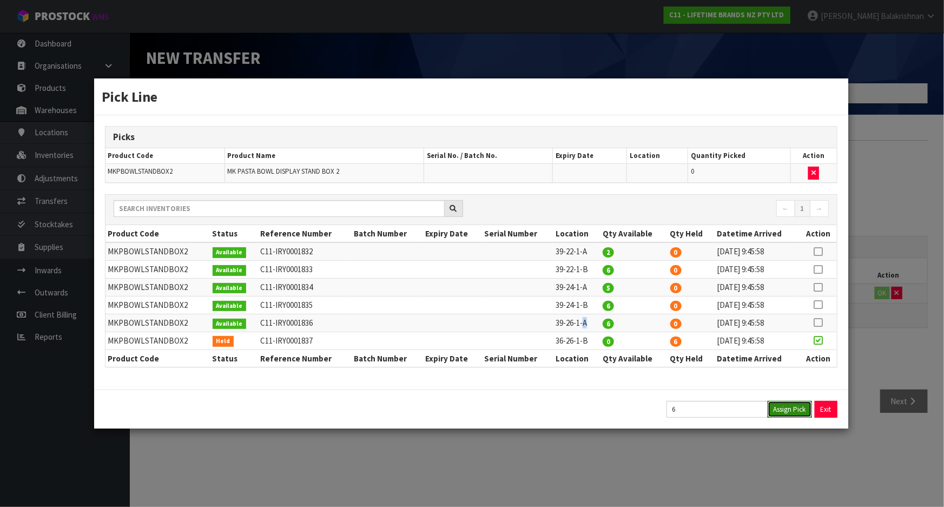
click at [797, 408] on button "Assign Pick" at bounding box center [790, 409] width 44 height 17
type input "6"
click at [779, 446] on div "Pick Line Picks Product Code Product Name Serial No. / Batch No. Expiry Date Lo…" at bounding box center [472, 253] width 944 height 507
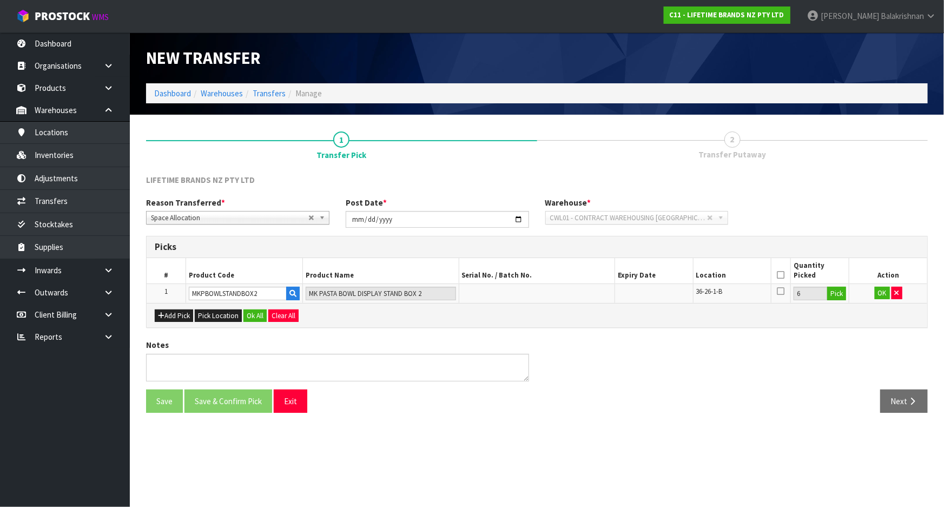
click at [781, 275] on icon at bounding box center [781, 275] width 8 height 1
click at [881, 294] on button "OK" at bounding box center [882, 293] width 15 height 13
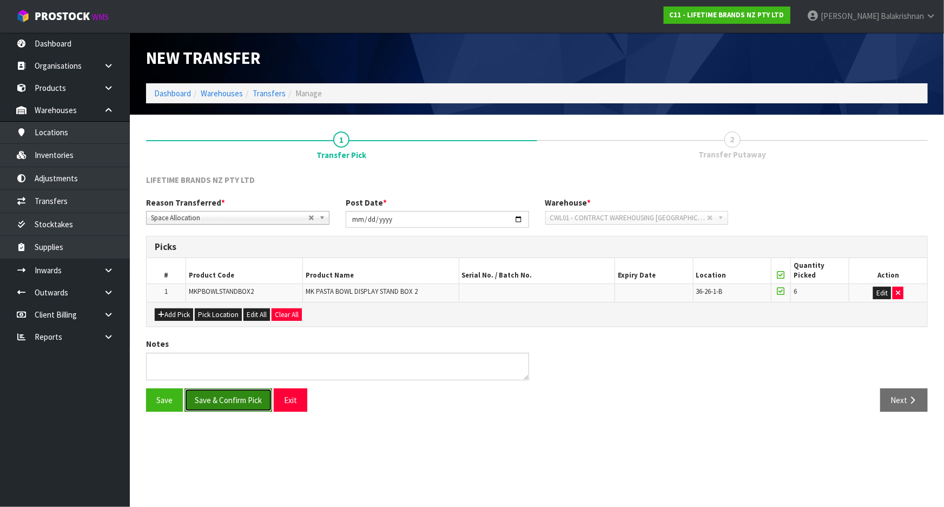
click at [247, 398] on button "Save & Confirm Pick" at bounding box center [228, 399] width 88 height 23
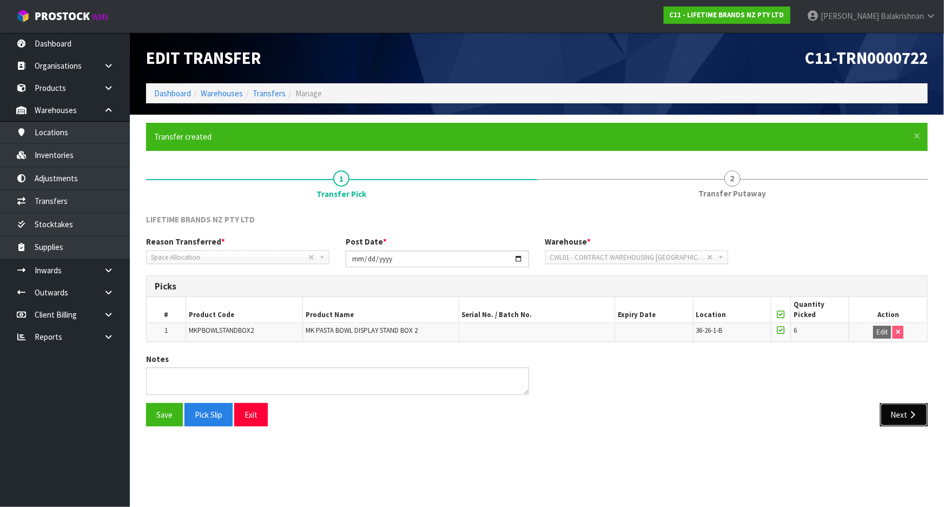
click at [909, 417] on icon "button" at bounding box center [912, 415] width 10 height 8
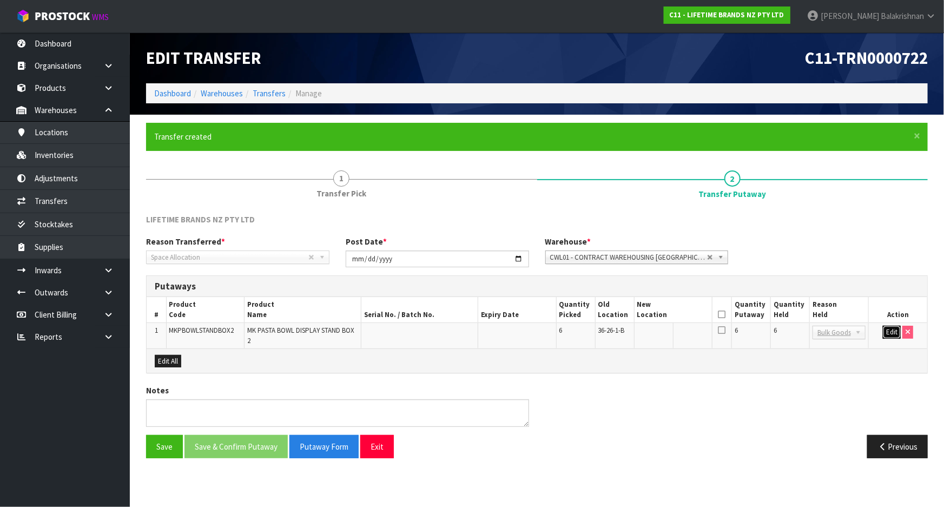
click at [892, 332] on button "Edit" at bounding box center [892, 332] width 18 height 13
click at [678, 326] on input "text" at bounding box center [666, 333] width 59 height 14
paste input "39-26-1-A"
type input "39-26-1-A"
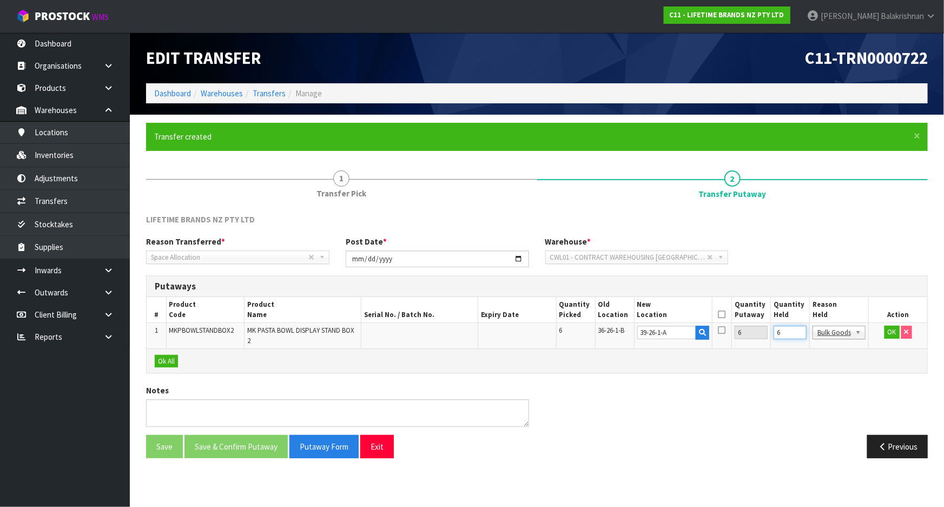
click at [783, 335] on input "6" at bounding box center [790, 333] width 33 height 14
type input "0"
click at [722, 314] on icon at bounding box center [722, 314] width 8 height 1
click at [890, 333] on button "OK" at bounding box center [892, 332] width 15 height 13
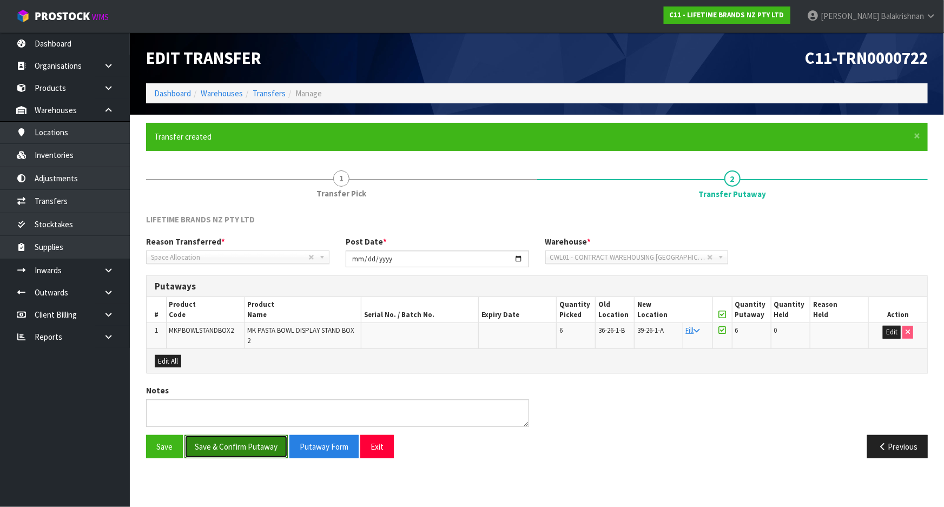
click at [234, 445] on button "Save & Confirm Putaway" at bounding box center [235, 446] width 103 height 23
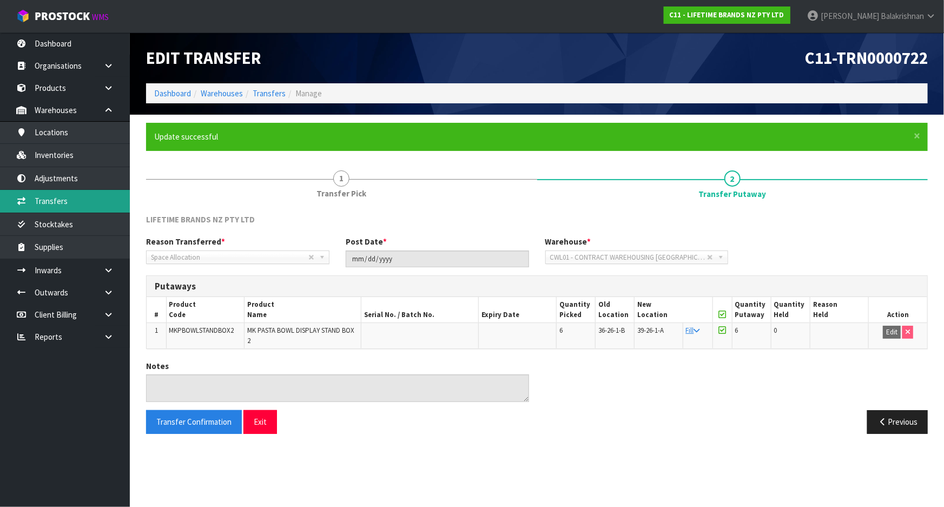
click at [96, 196] on link "Transfers" at bounding box center [65, 201] width 130 height 22
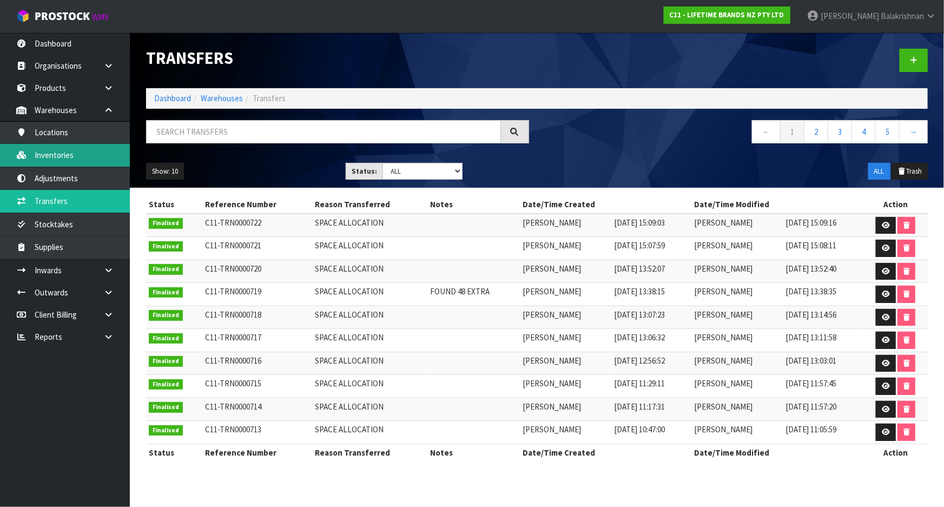
click at [122, 160] on link "Inventories" at bounding box center [65, 155] width 130 height 22
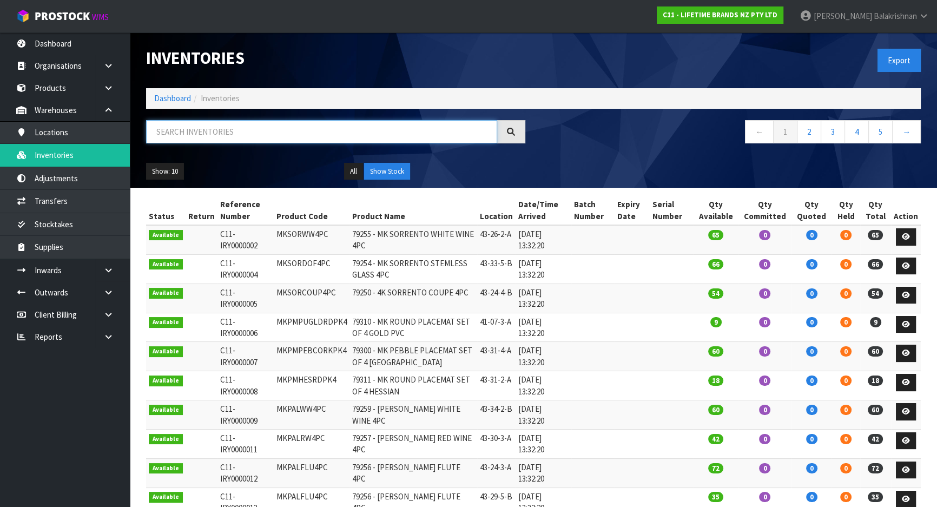
click at [222, 139] on input "text" at bounding box center [321, 131] width 351 height 23
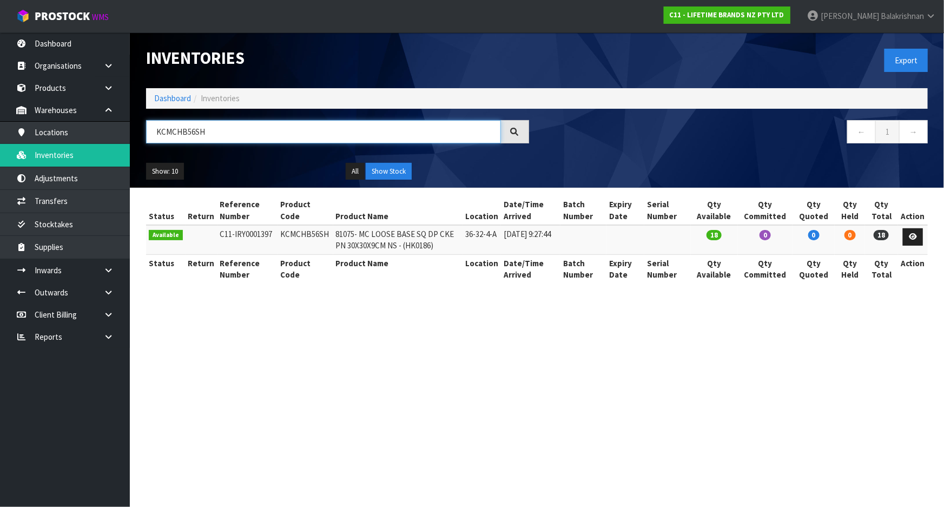
click at [295, 128] on input "KCMCHB56SH" at bounding box center [323, 131] width 355 height 23
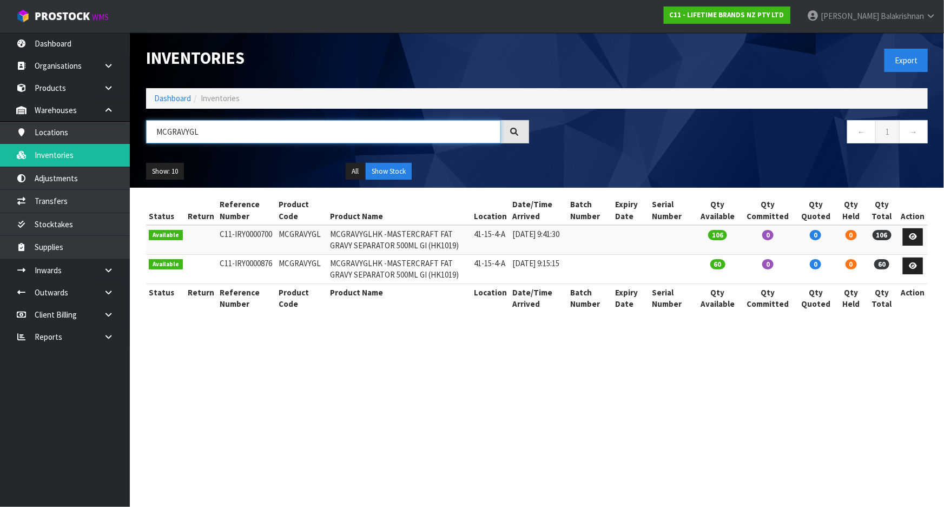
type input "MCGRAVYGL"
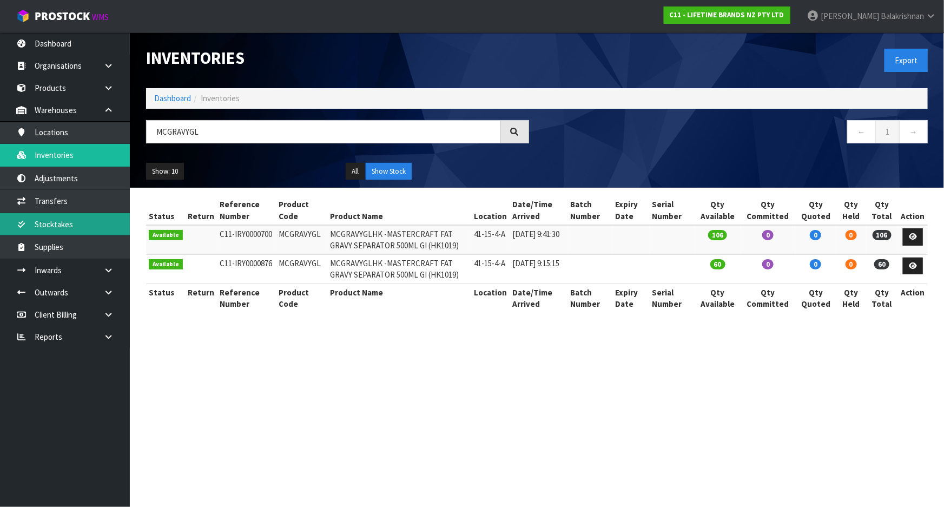
click at [94, 228] on link "Stocktakes" at bounding box center [65, 224] width 130 height 22
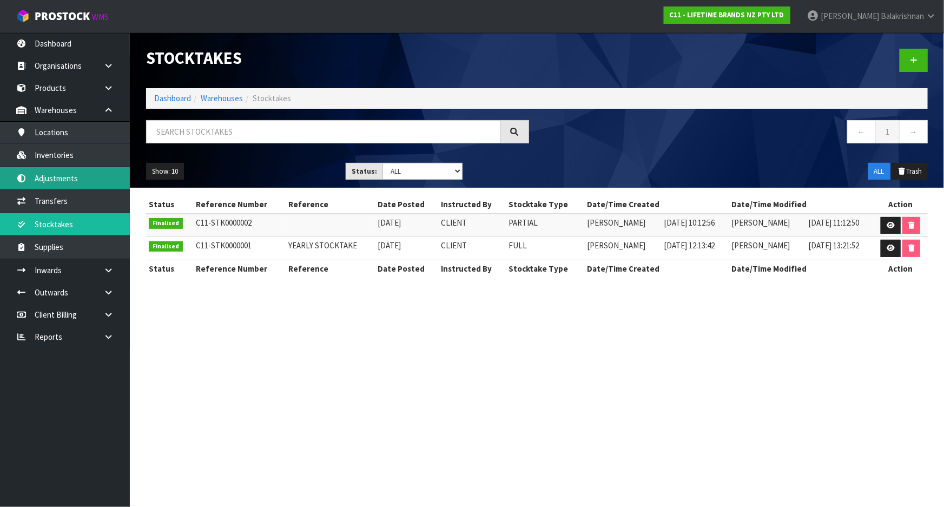
click at [67, 173] on link "Adjustments" at bounding box center [65, 178] width 130 height 22
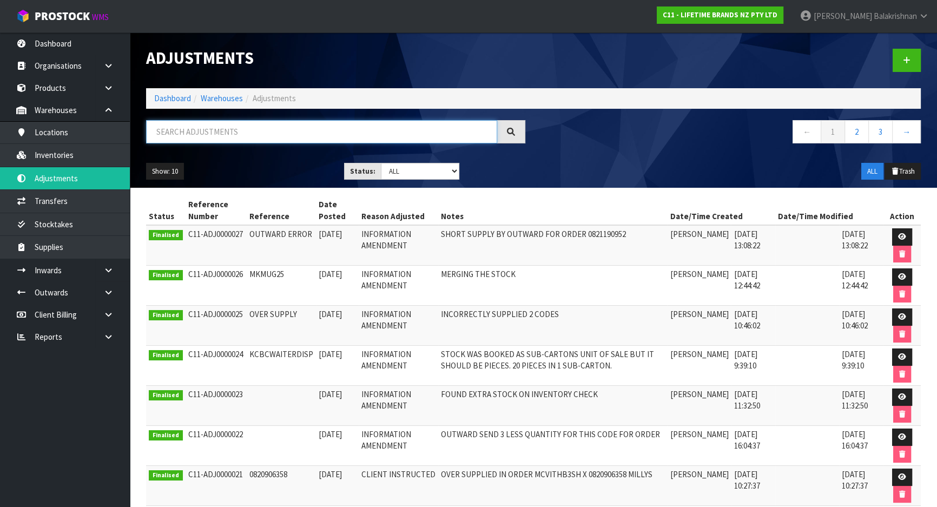
click at [262, 135] on input "text" at bounding box center [321, 131] width 351 height 23
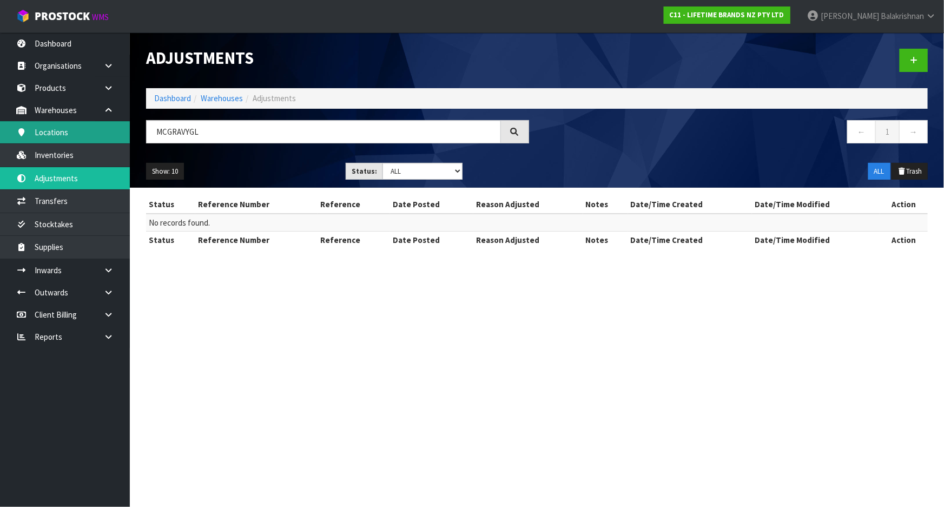
drag, startPoint x: 299, startPoint y: 150, endPoint x: 93, endPoint y: 129, distance: 206.7
click at [93, 129] on body "Toggle navigation ProStock WMS C11 - LIFETIME BRANDS NZ PTY LTD [PERSON_NAME] L…" at bounding box center [472, 253] width 944 height 507
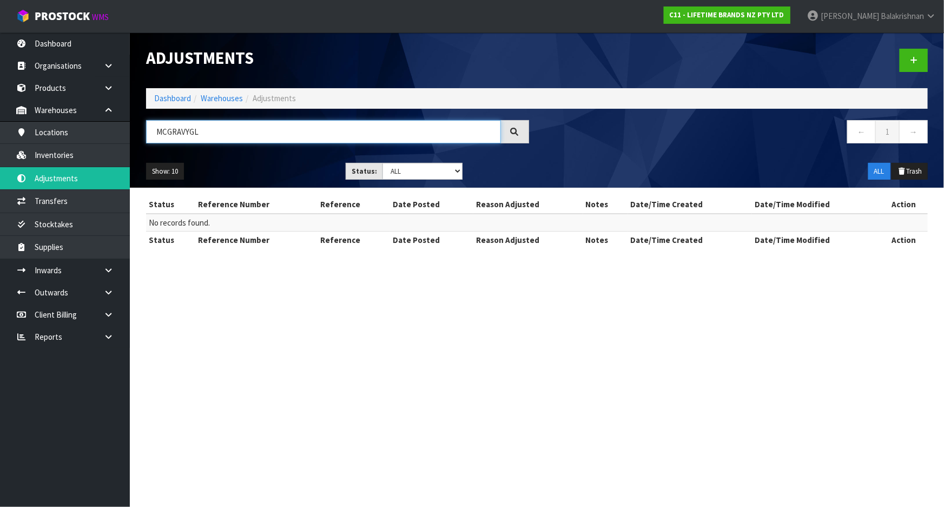
click at [192, 124] on input "MCGRAVYGL" at bounding box center [323, 131] width 355 height 23
type input "56SH"
click at [252, 146] on div "56SH" at bounding box center [337, 135] width 399 height 31
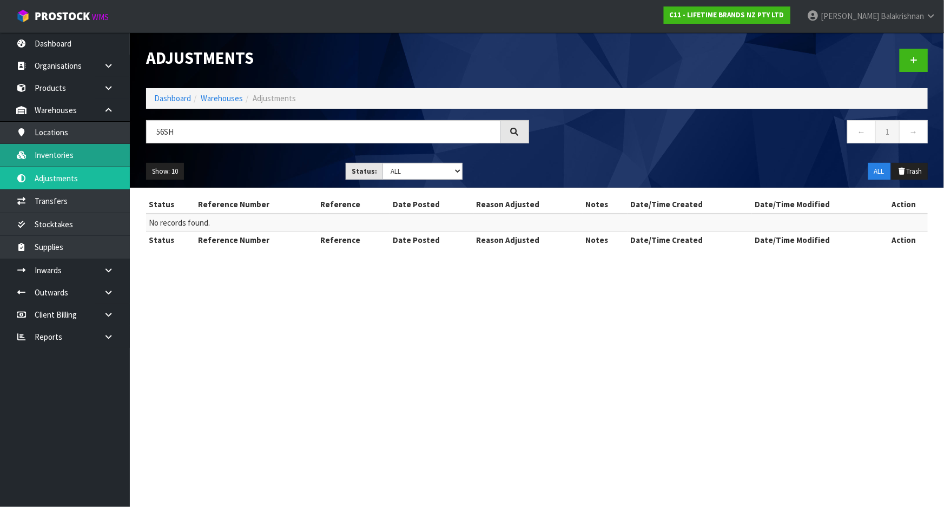
drag, startPoint x: 92, startPoint y: 156, endPoint x: 102, endPoint y: 153, distance: 10.3
click at [92, 156] on link "Inventories" at bounding box center [65, 155] width 130 height 22
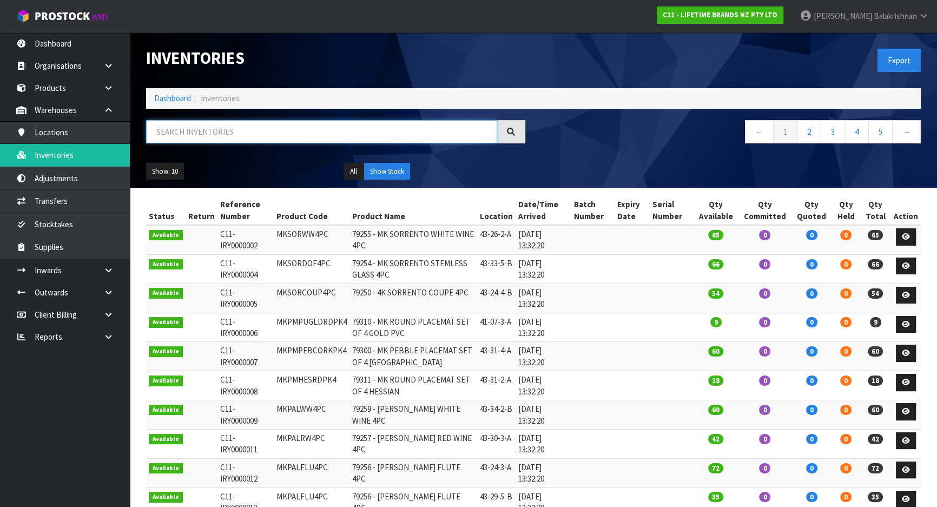
click at [192, 127] on input "text" at bounding box center [321, 131] width 351 height 23
type input "35SH"
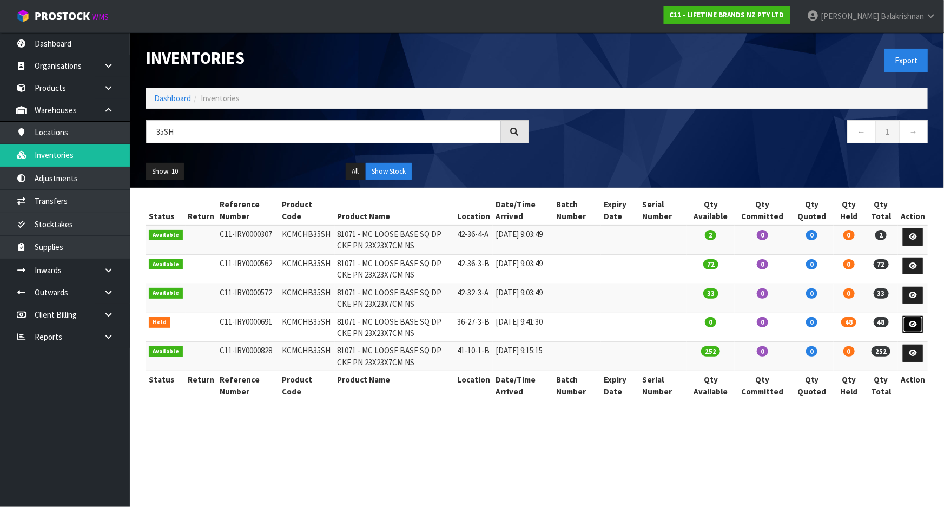
click at [918, 324] on link at bounding box center [913, 324] width 20 height 17
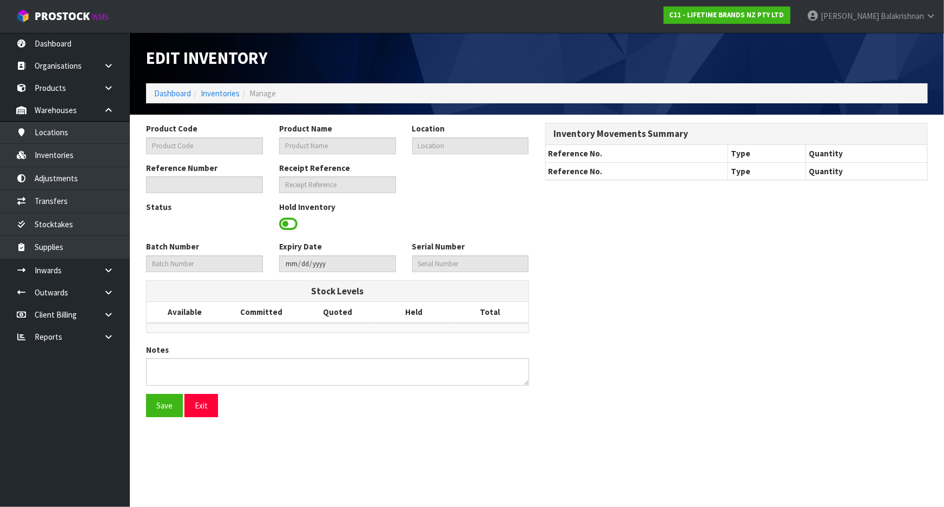
type input "KCMCHB35SH"
type input "81071 - MC LOOSE BASE SQ DP CKE PN 23X23X7CM NS"
type input "36-27-3-B"
type input "C11-IRY0000691"
type input "C11-REC0000006"
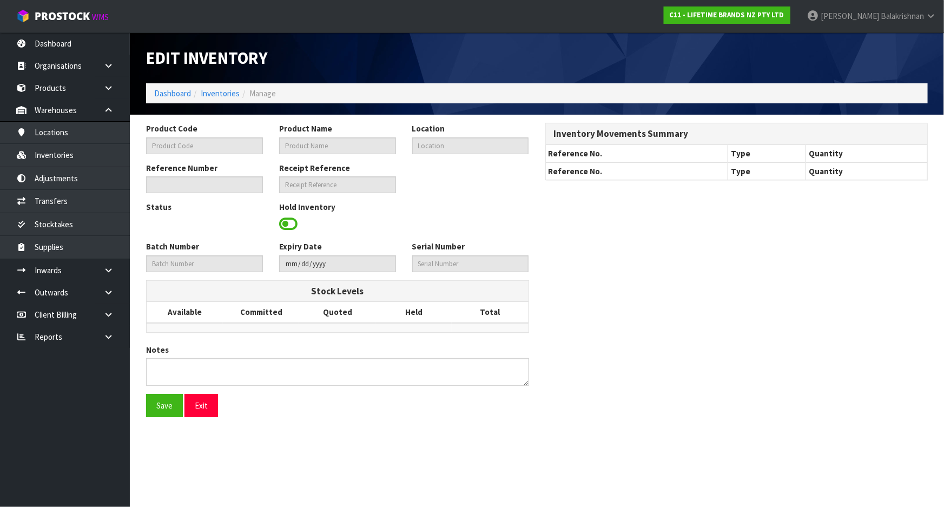
type textarea "AU$"
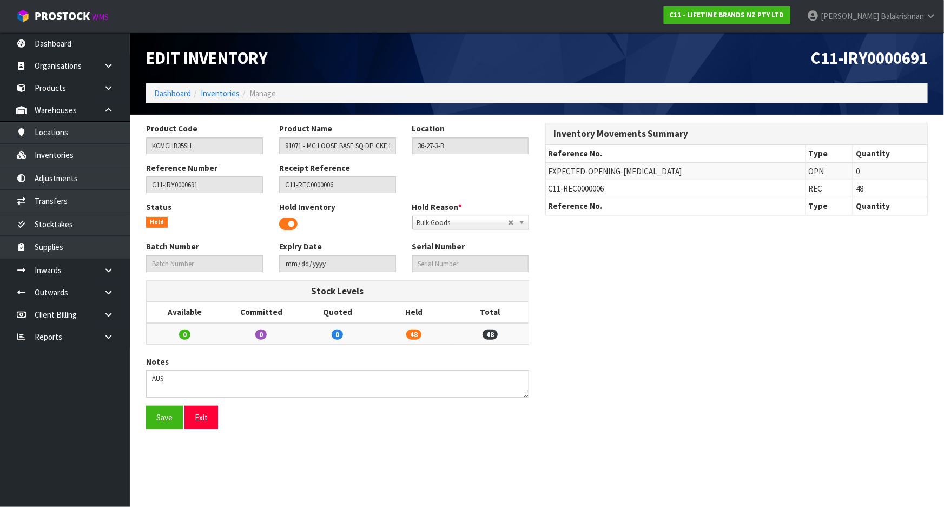
click at [583, 187] on span "C11-REC0000006" at bounding box center [577, 188] width 56 height 10
copy tr "C11-REC0000006"
click at [81, 225] on link "Stocktakes" at bounding box center [65, 224] width 130 height 22
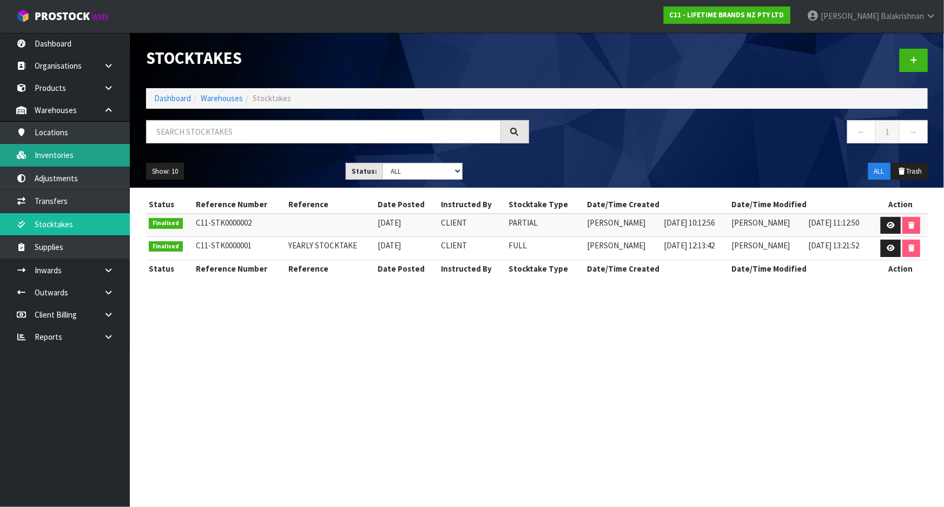
click at [74, 157] on link "Inventories" at bounding box center [65, 155] width 130 height 22
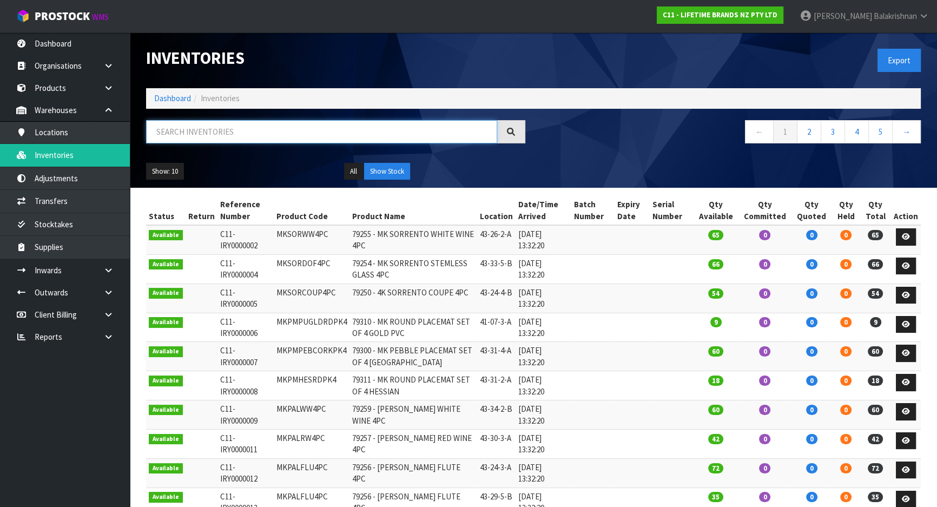
click at [197, 141] on input "text" at bounding box center [321, 131] width 351 height 23
click at [928, 14] on icon at bounding box center [924, 16] width 10 height 8
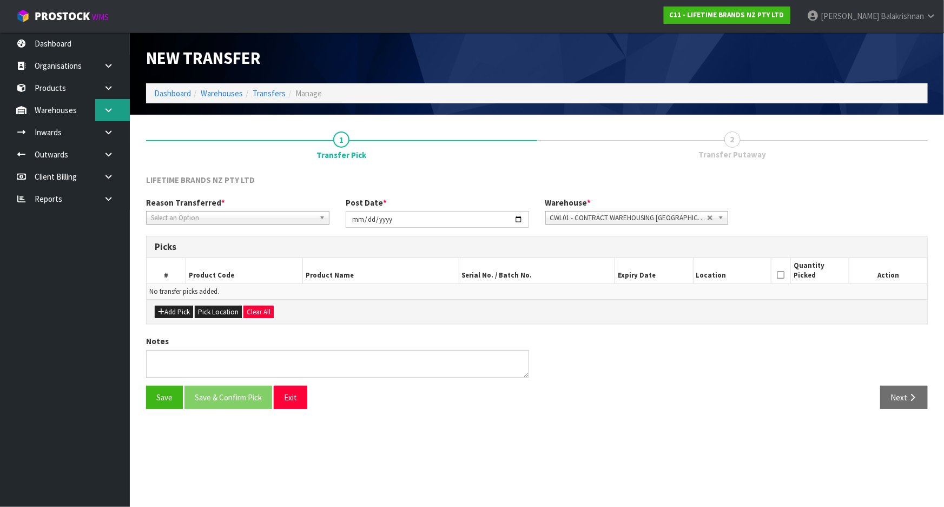
click at [116, 113] on link at bounding box center [112, 110] width 35 height 22
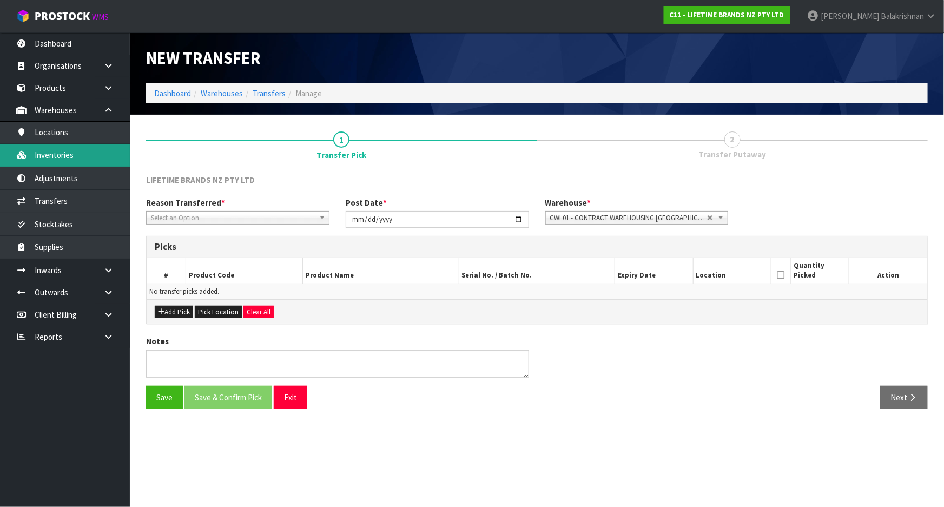
click at [79, 159] on link "Inventories" at bounding box center [65, 155] width 130 height 22
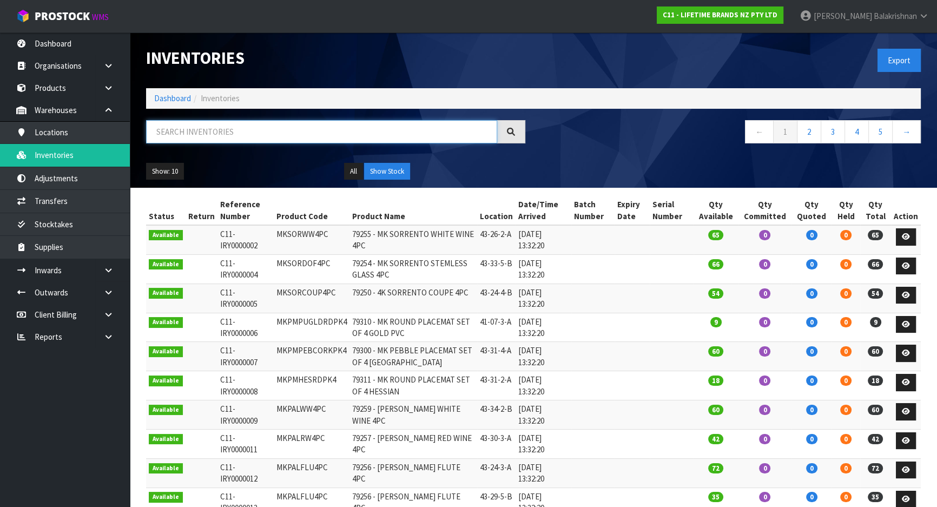
click at [252, 121] on input "text" at bounding box center [321, 131] width 351 height 23
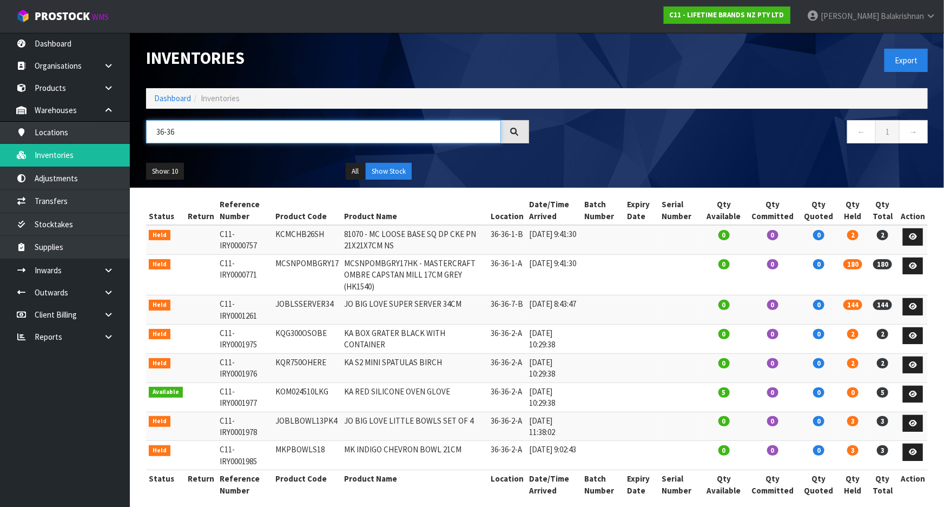
type input "36-36"
click at [504, 324] on td "36-36-2-A" at bounding box center [508, 338] width 38 height 29
copy tr "36-36-2-A"
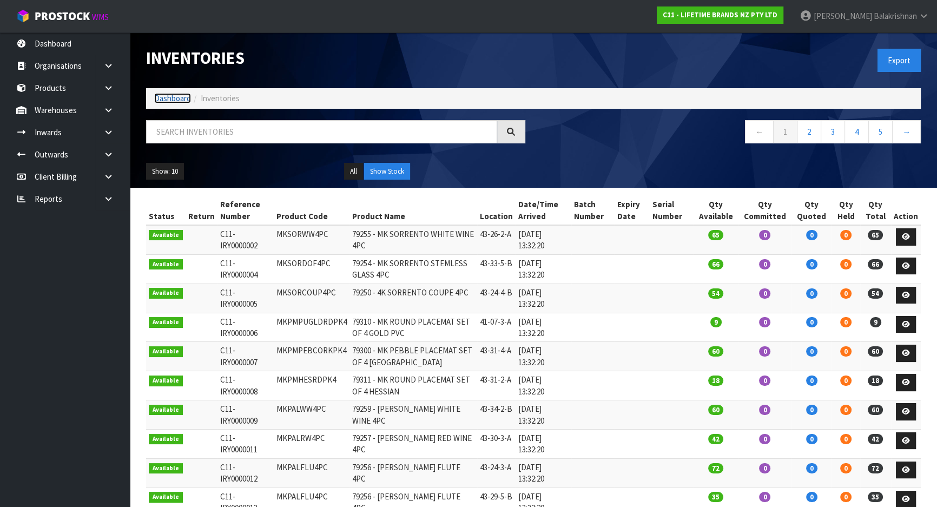
click at [170, 94] on link "Dashboard" at bounding box center [172, 98] width 37 height 10
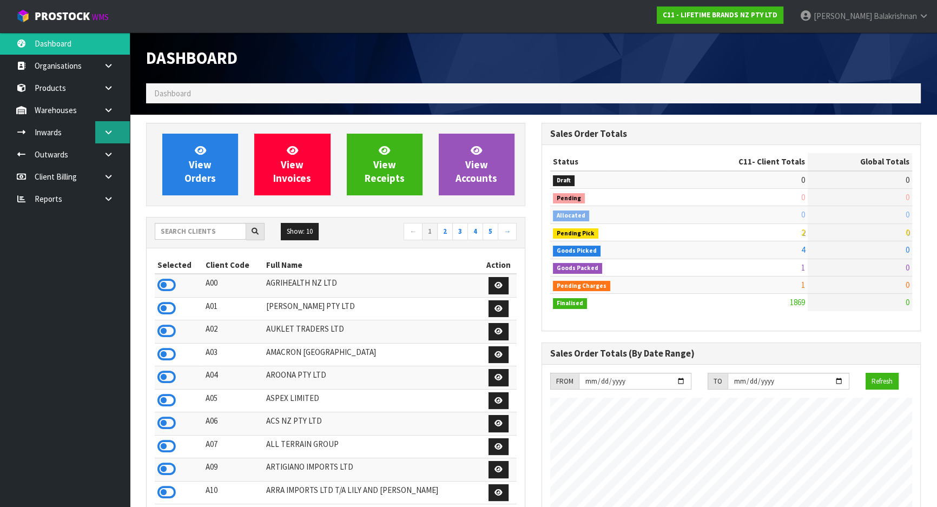
scroll to position [818, 395]
click at [199, 228] on input "text" at bounding box center [200, 231] width 91 height 17
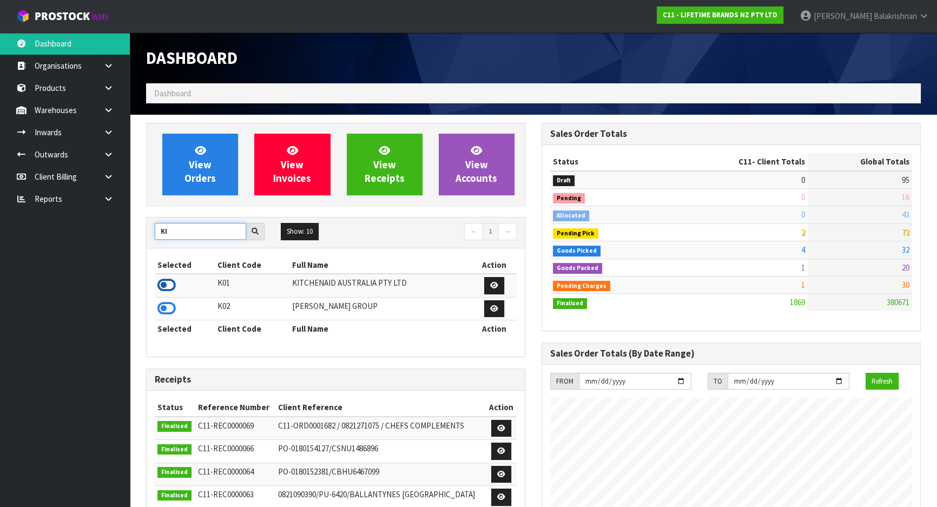
type input "KI"
click at [169, 281] on icon at bounding box center [166, 285] width 18 height 16
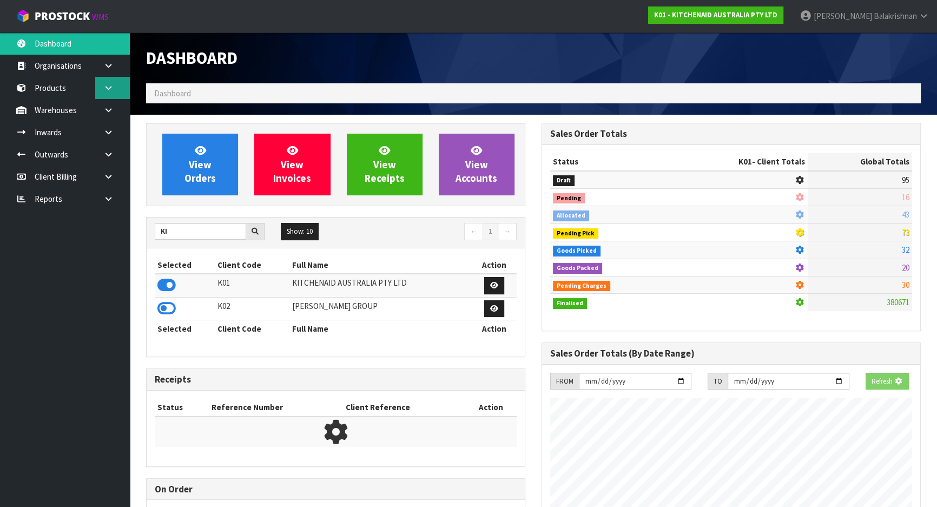
scroll to position [540363, 540641]
click at [103, 114] on link at bounding box center [112, 110] width 35 height 22
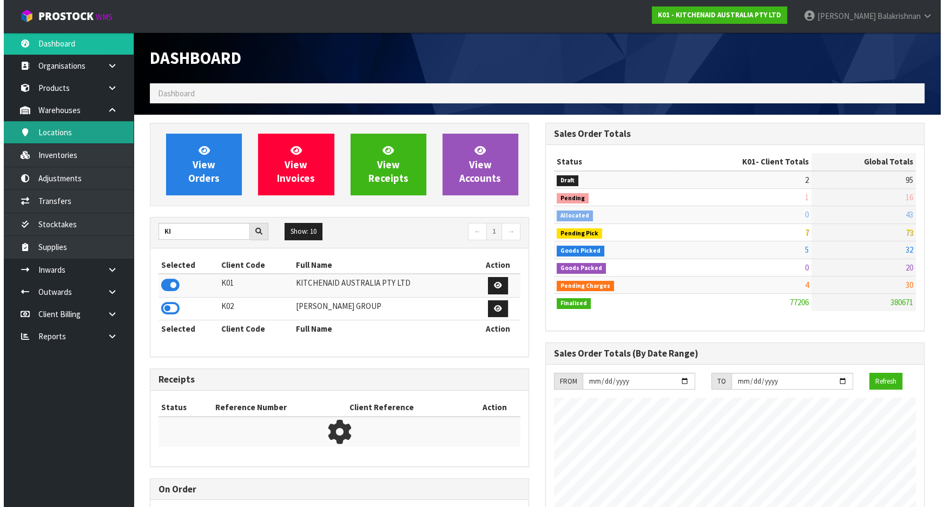
scroll to position [818, 395]
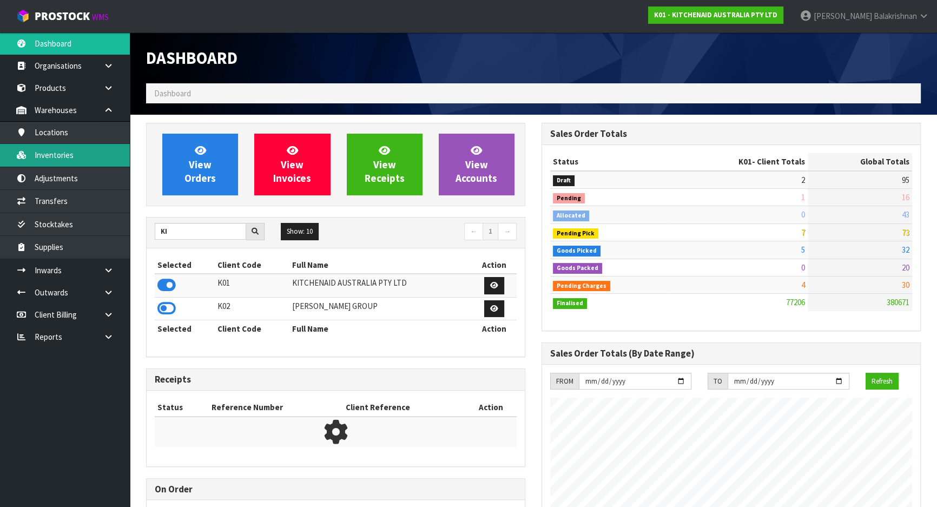
click at [99, 157] on link "Inventories" at bounding box center [65, 155] width 130 height 22
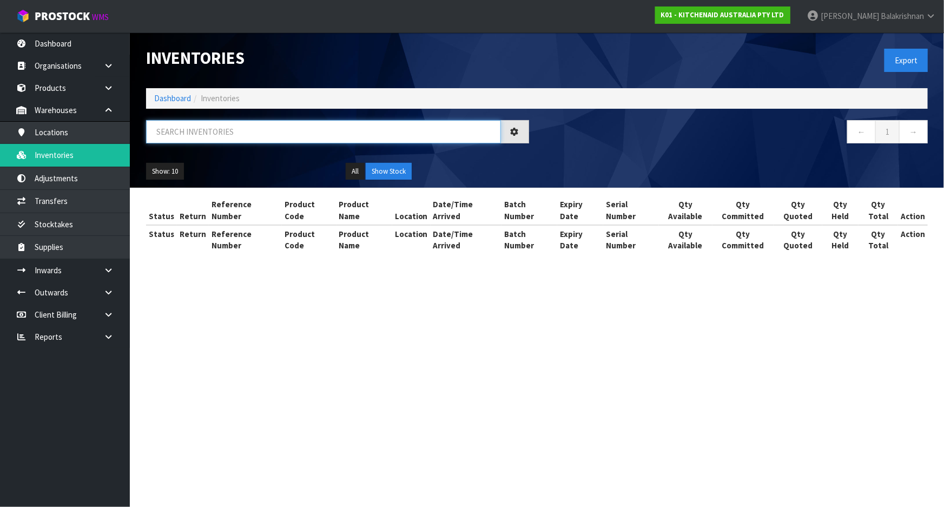
click at [202, 136] on input "text" at bounding box center [323, 131] width 355 height 23
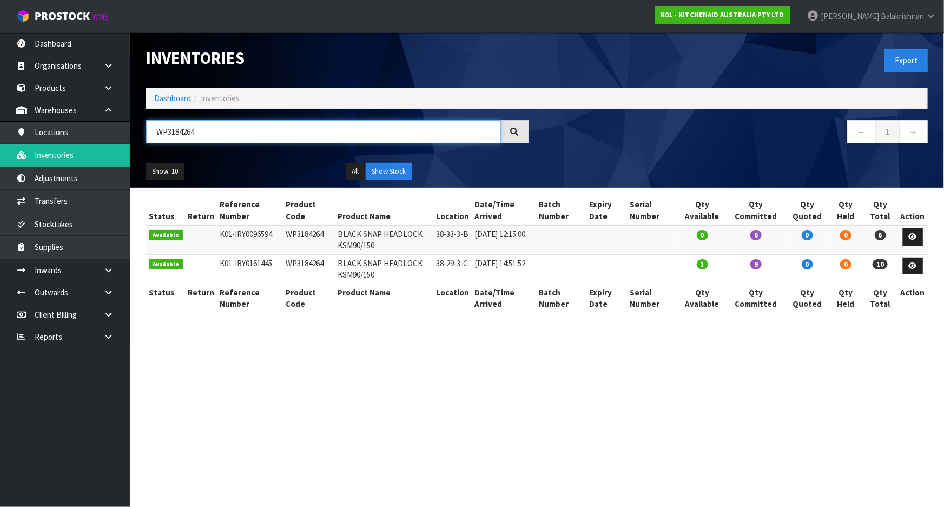
type input "WP3184264"
click at [303, 232] on td "WP3184264" at bounding box center [309, 239] width 52 height 29
copy td "WP3184264"
click at [920, 270] on link at bounding box center [913, 266] width 20 height 17
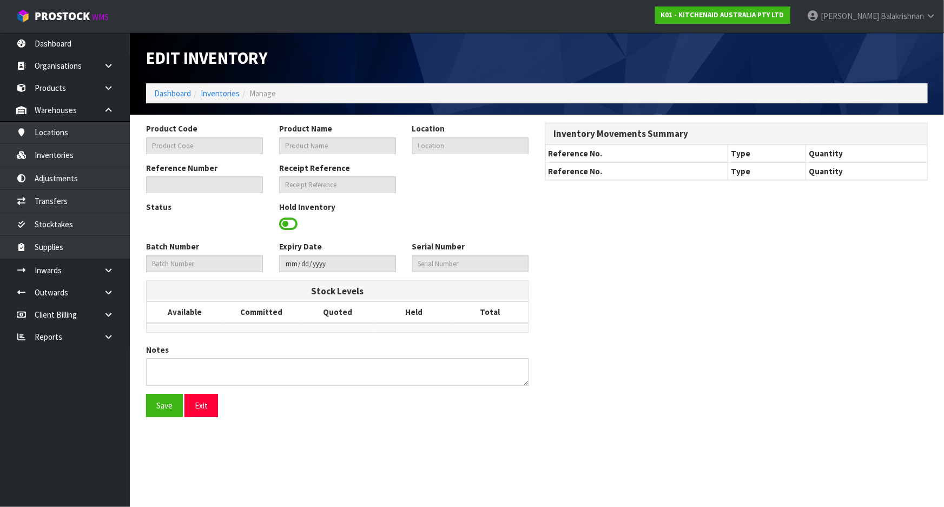
type input "WP3184264"
type input "BLACK SNAP HEADLOCK KSM90/150"
type input "38-29-3-C"
type input "K01-IRY0161445"
type input "K01-REC0002005"
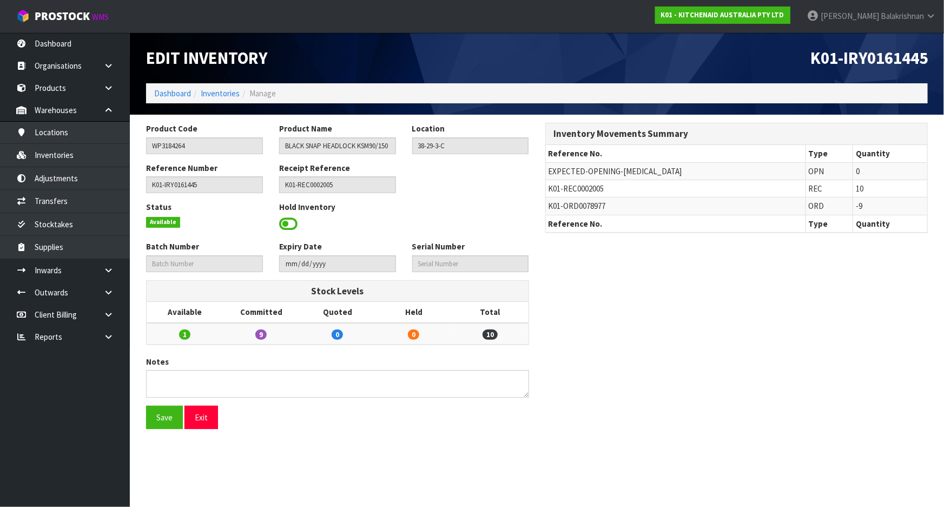
click at [290, 224] on span at bounding box center [288, 224] width 18 height 16
click at [500, 221] on span "Select an Option" at bounding box center [465, 222] width 97 height 13
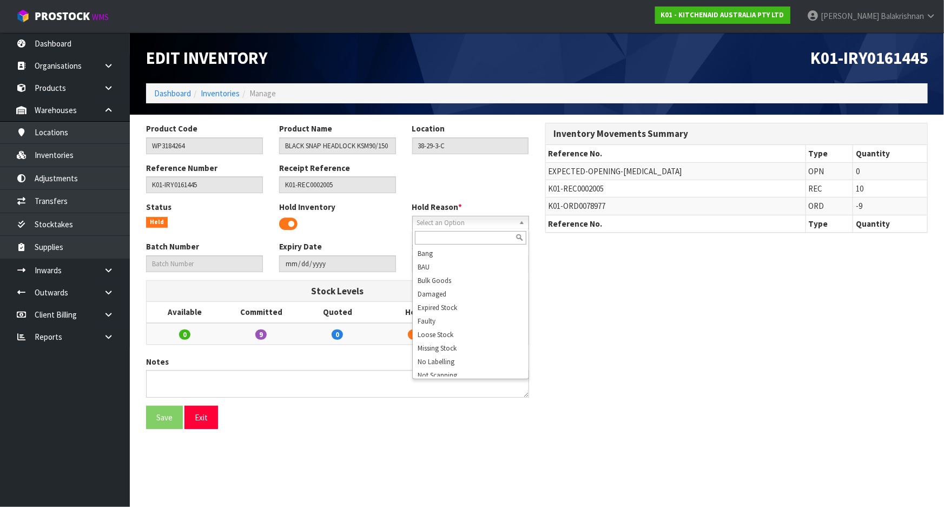
click at [287, 220] on span at bounding box center [288, 224] width 18 height 16
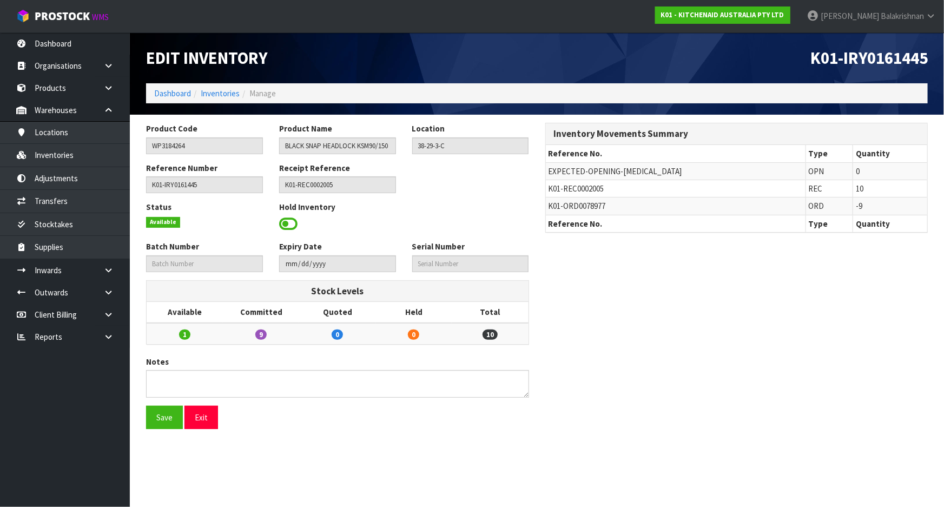
click at [287, 220] on span at bounding box center [288, 224] width 18 height 16
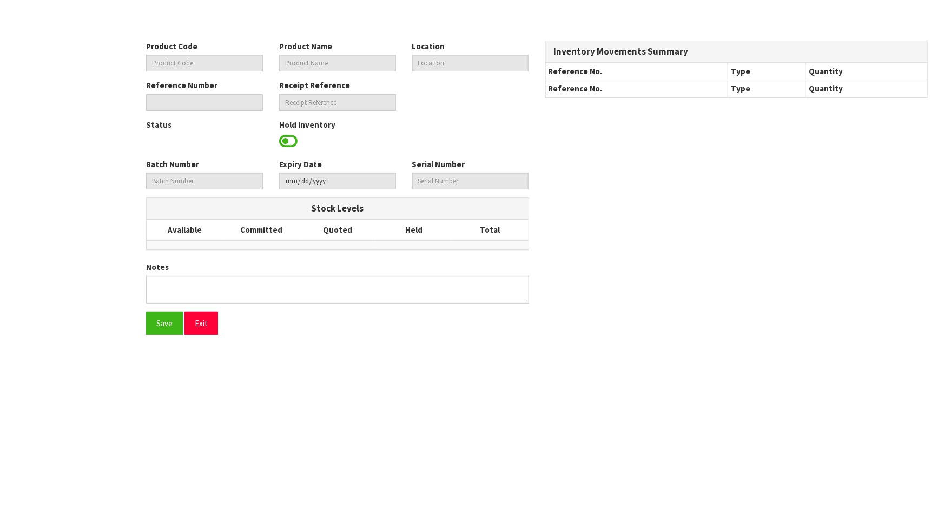
type input "WP3184264"
type input "BLACK SNAP HEADLOCK KSM90/150"
type input "38-29-3-C"
type input "K01-IRY0161445"
type input "K01-REC0002005"
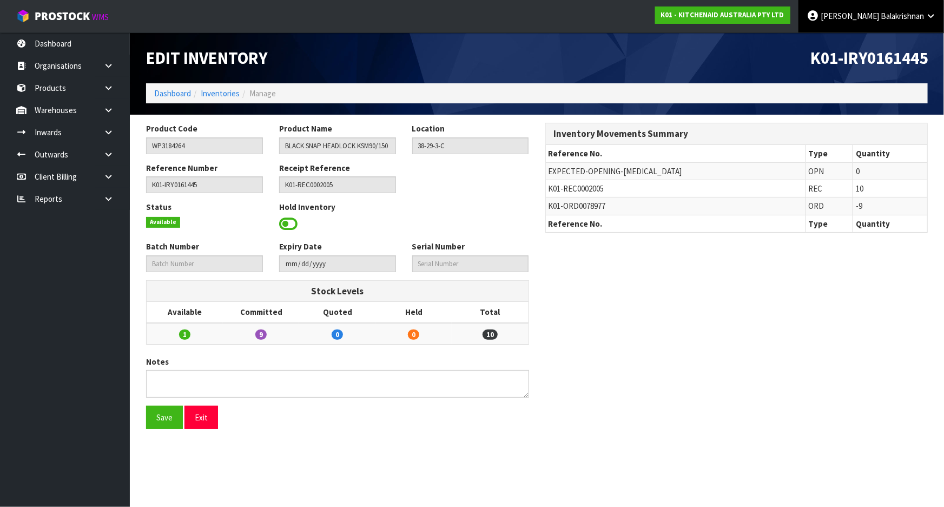
click at [926, 11] on link "Raj Balakrishnan" at bounding box center [872, 16] width 146 height 32
click at [902, 39] on link "Logout" at bounding box center [900, 43] width 85 height 15
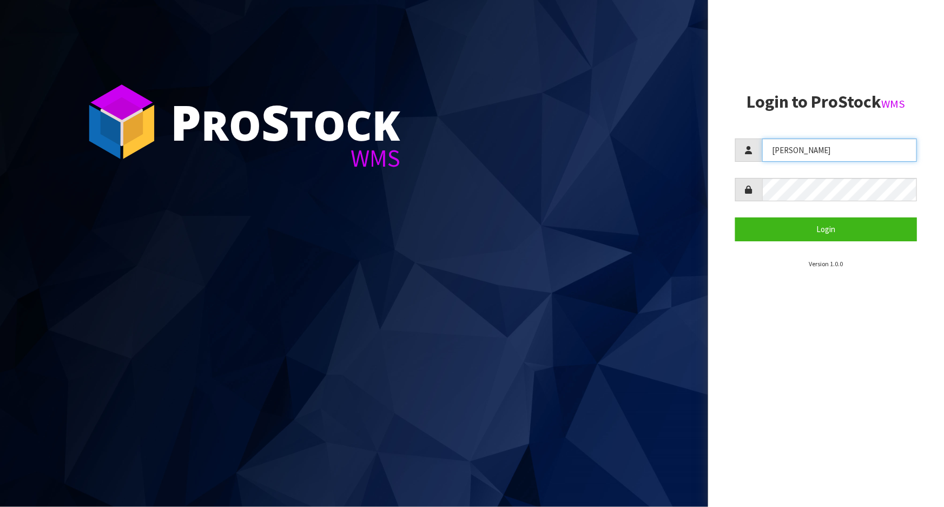
click at [819, 145] on input "[PERSON_NAME]" at bounding box center [839, 150] width 155 height 23
drag, startPoint x: 743, startPoint y: 147, endPoint x: 737, endPoint y: 146, distance: 6.0
click at [737, 146] on div "[PERSON_NAME]" at bounding box center [826, 150] width 182 height 23
drag, startPoint x: 799, startPoint y: 154, endPoint x: 654, endPoint y: 139, distance: 145.8
click at [654, 139] on div "P ro S tock WMS Login to ProStock WMS MEE Login Version 1.0.0" at bounding box center [472, 253] width 944 height 507
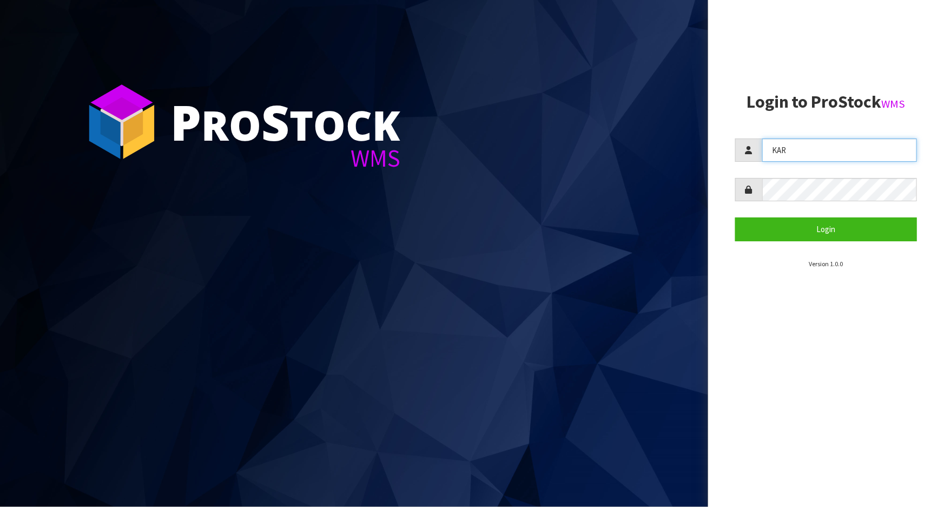
type input "KARLENE"
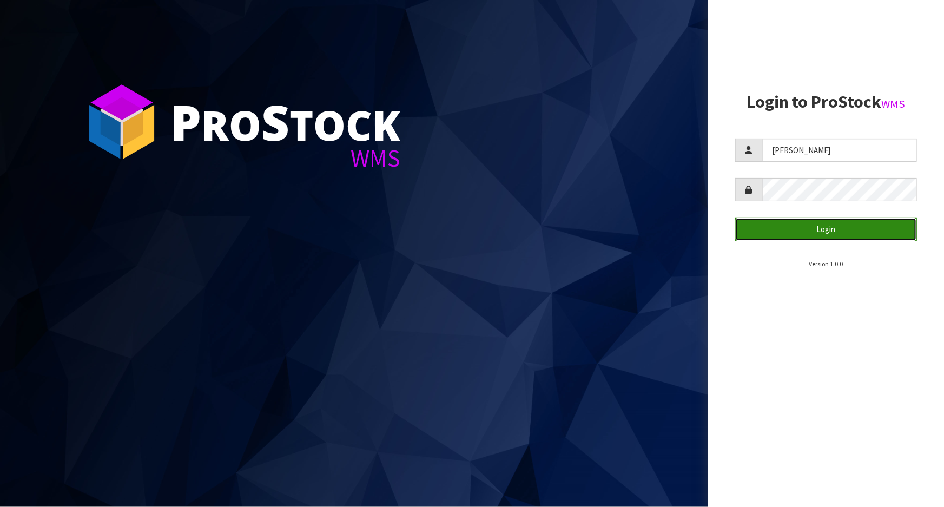
click at [844, 229] on button "Login" at bounding box center [826, 228] width 182 height 23
